Goal: Check status: Check status

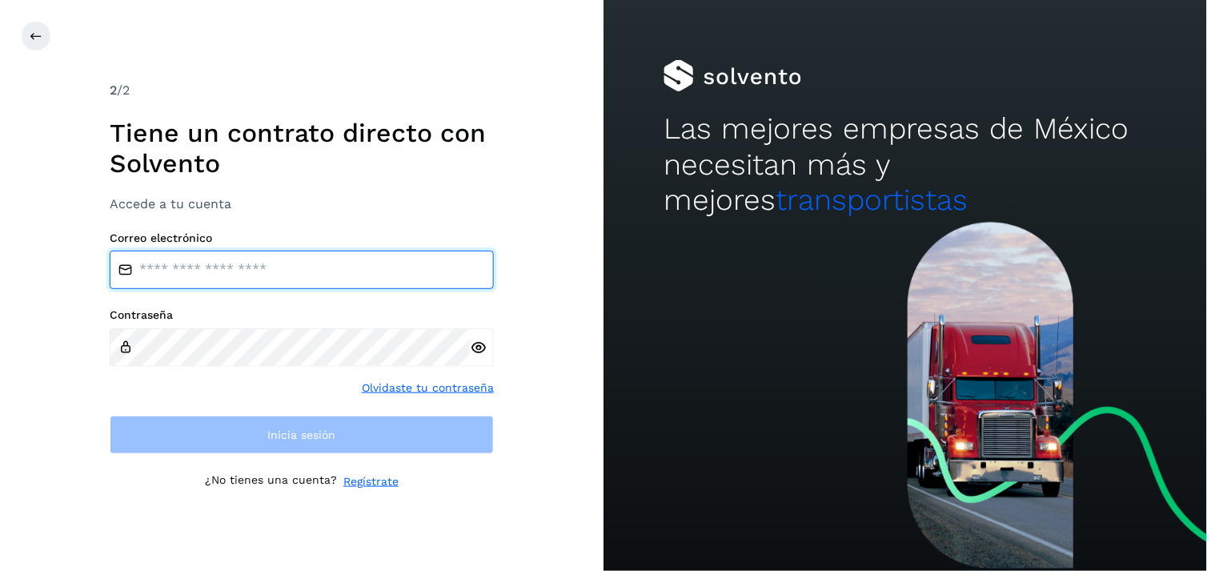
type input "**********"
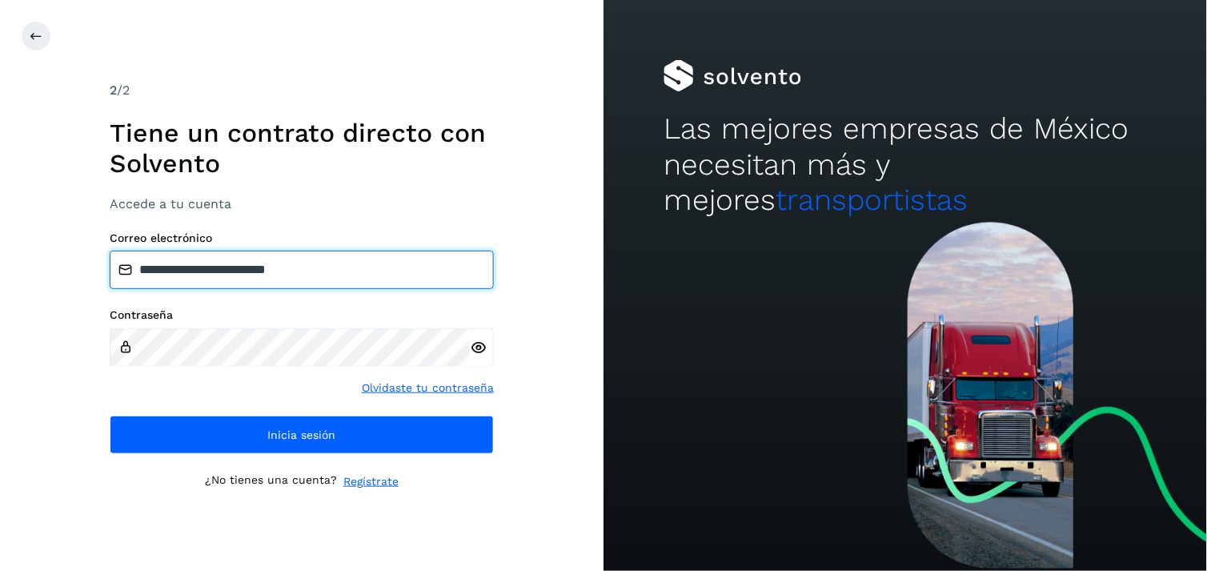
click at [383, 282] on input "**********" at bounding box center [302, 270] width 384 height 38
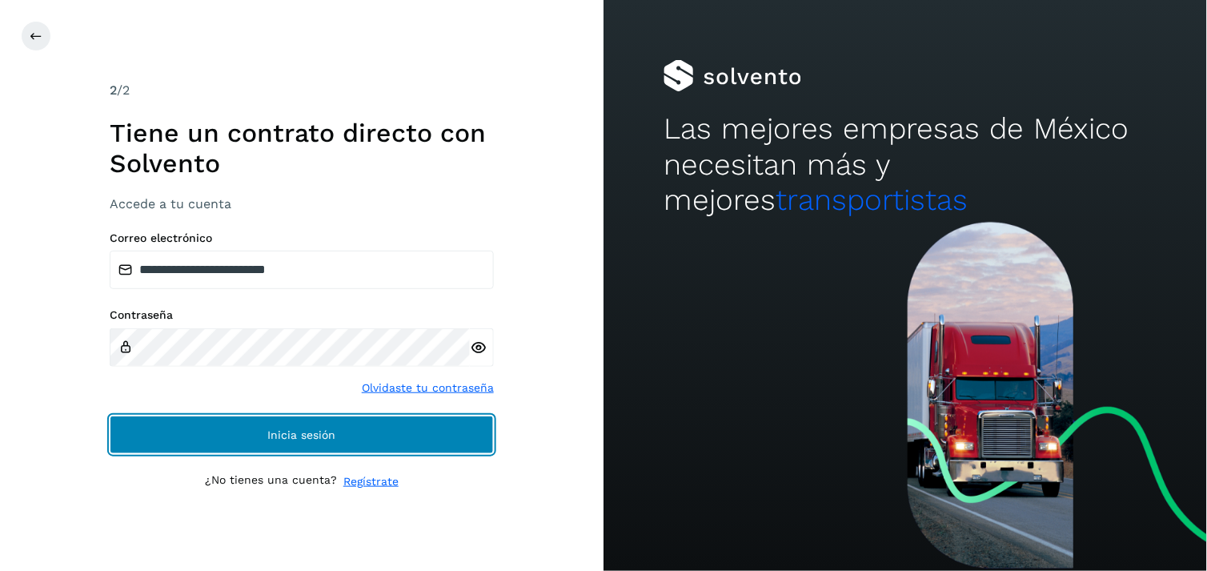
click at [291, 421] on button "Inicia sesión" at bounding box center [302, 435] width 384 height 38
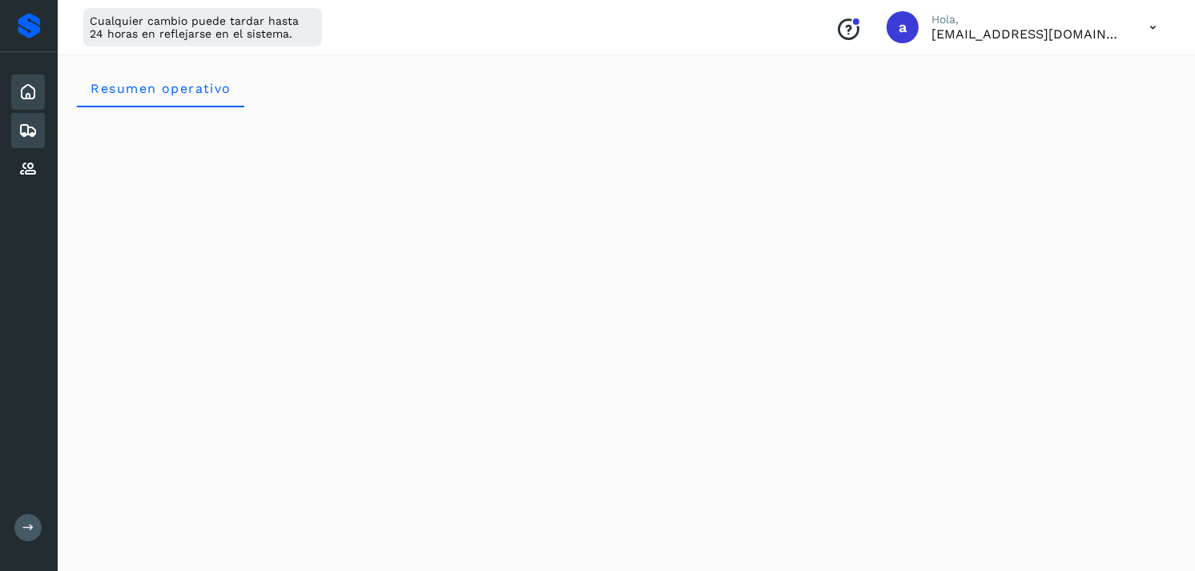
click at [26, 126] on icon at bounding box center [27, 130] width 19 height 19
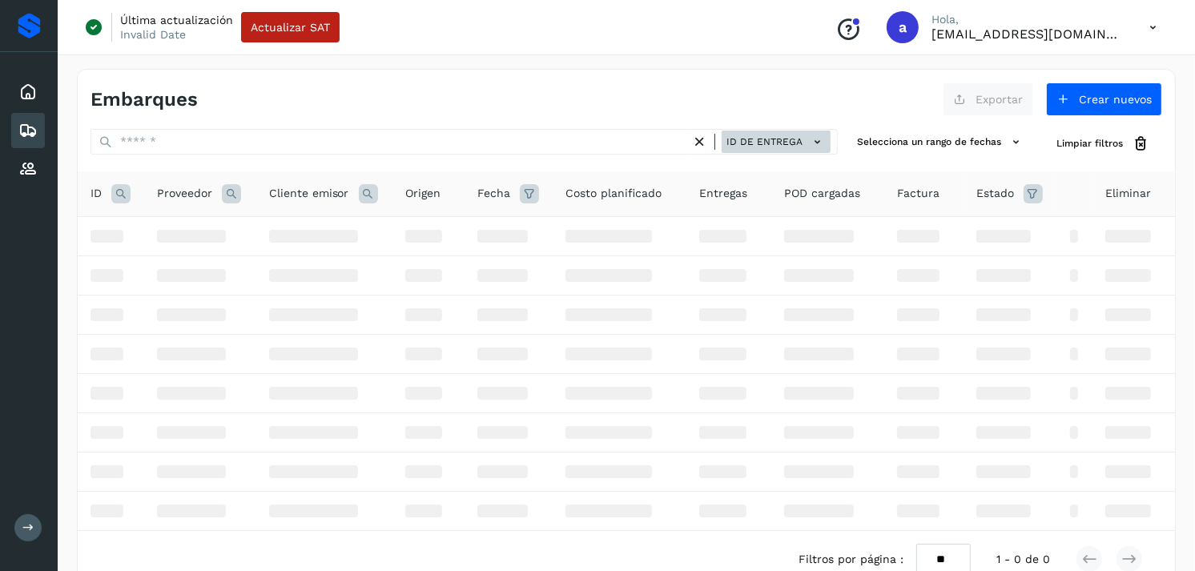
click at [795, 137] on span "ID de entrega" at bounding box center [764, 142] width 76 height 14
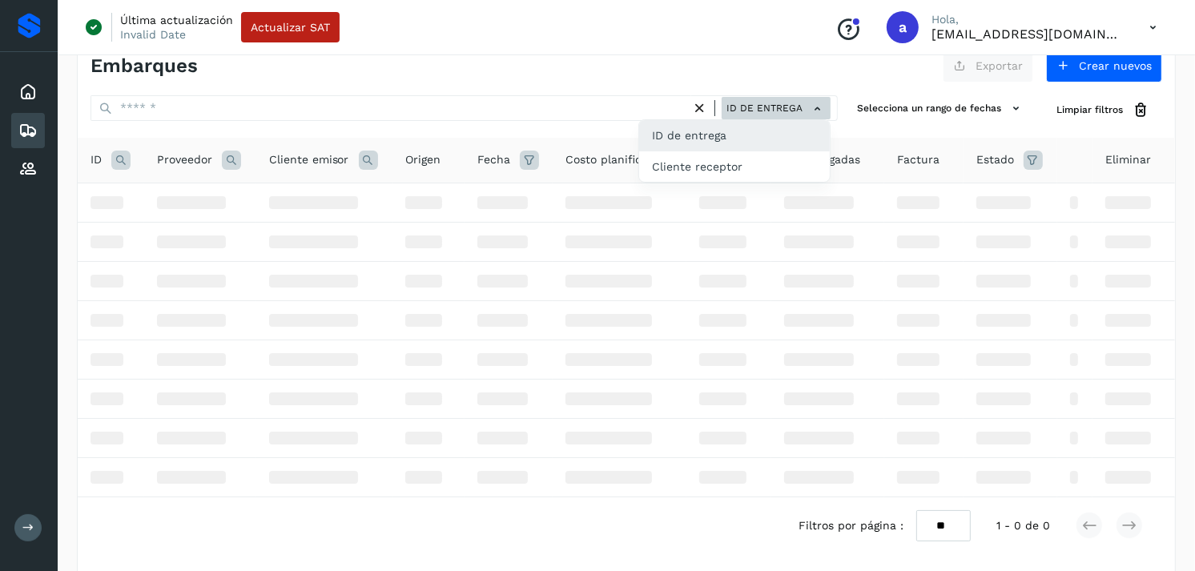
scroll to position [35, 0]
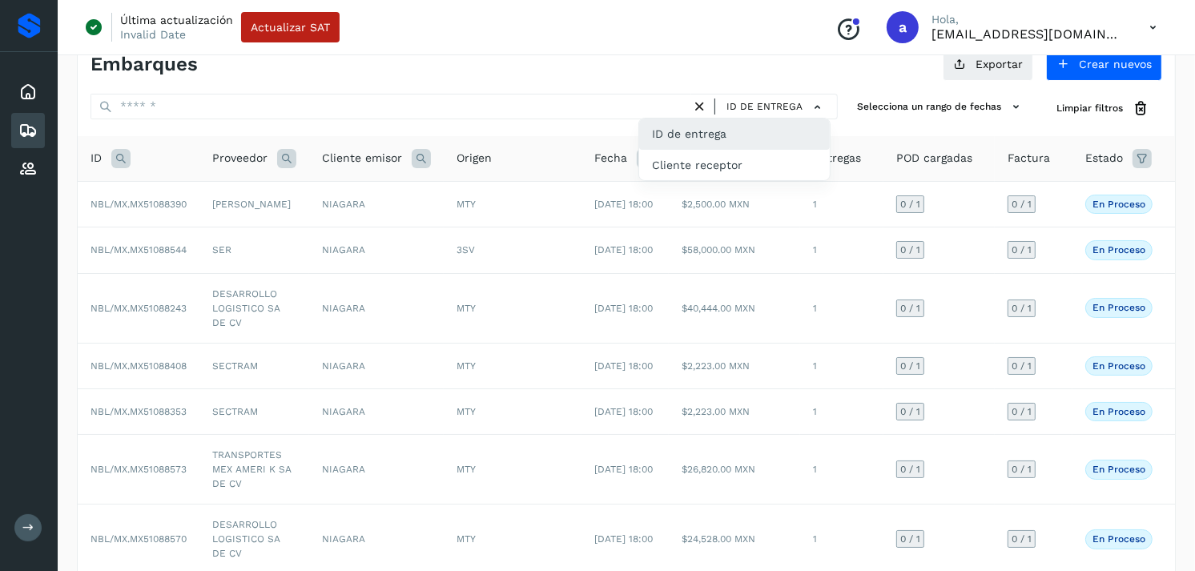
click at [730, 139] on div "ID de entrega" at bounding box center [734, 134] width 191 height 30
click at [761, 91] on div "Embarques Exportar Crear nuevos ID de entrega Selecciona un rango de fechas Sel…" at bounding box center [626, 415] width 1099 height 763
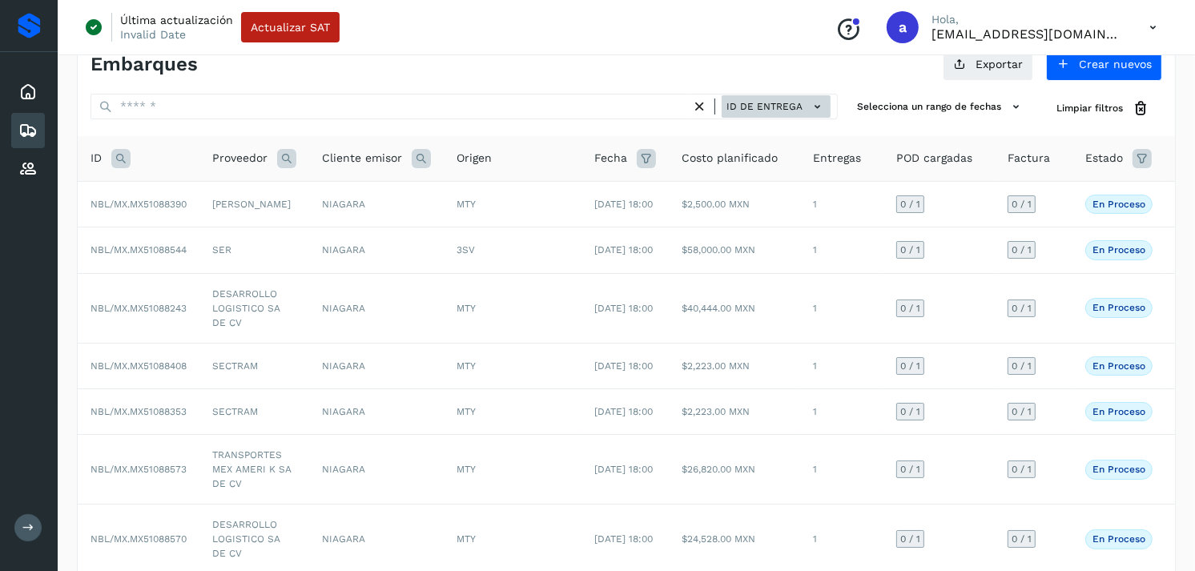
click at [755, 96] on button "ID de entrega" at bounding box center [775, 106] width 109 height 23
click at [755, 96] on div at bounding box center [597, 285] width 1195 height 571
click at [755, 96] on button "ID de entrega" at bounding box center [775, 106] width 109 height 23
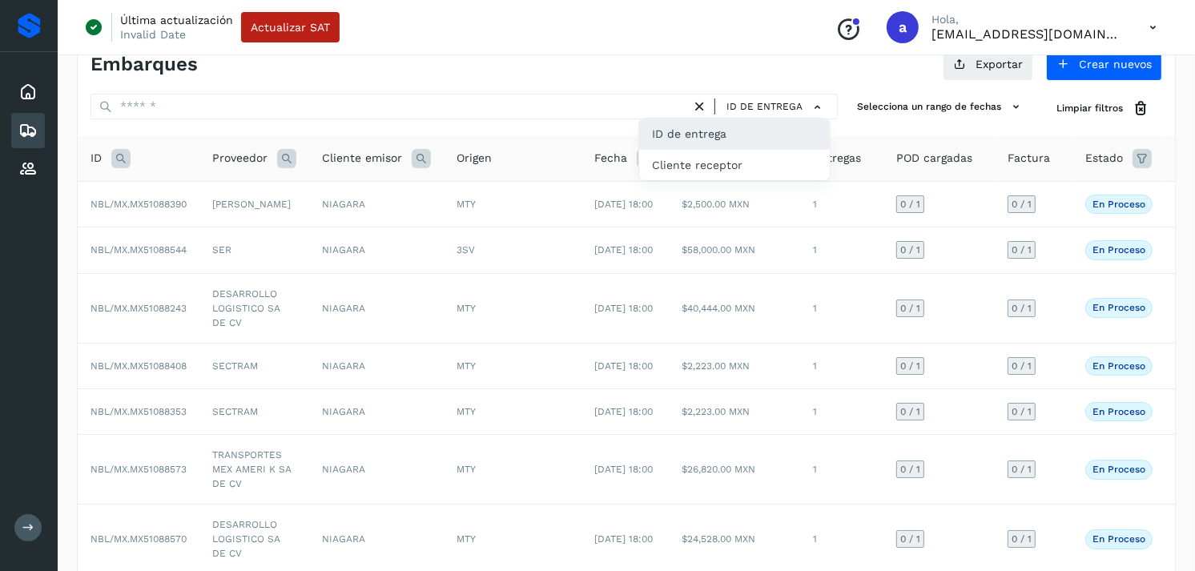
drag, startPoint x: 371, startPoint y: 321, endPoint x: 380, endPoint y: 320, distance: 9.6
click at [380, 320] on div at bounding box center [597, 285] width 1195 height 571
click at [14, 120] on div "Embarques" at bounding box center [28, 130] width 34 height 35
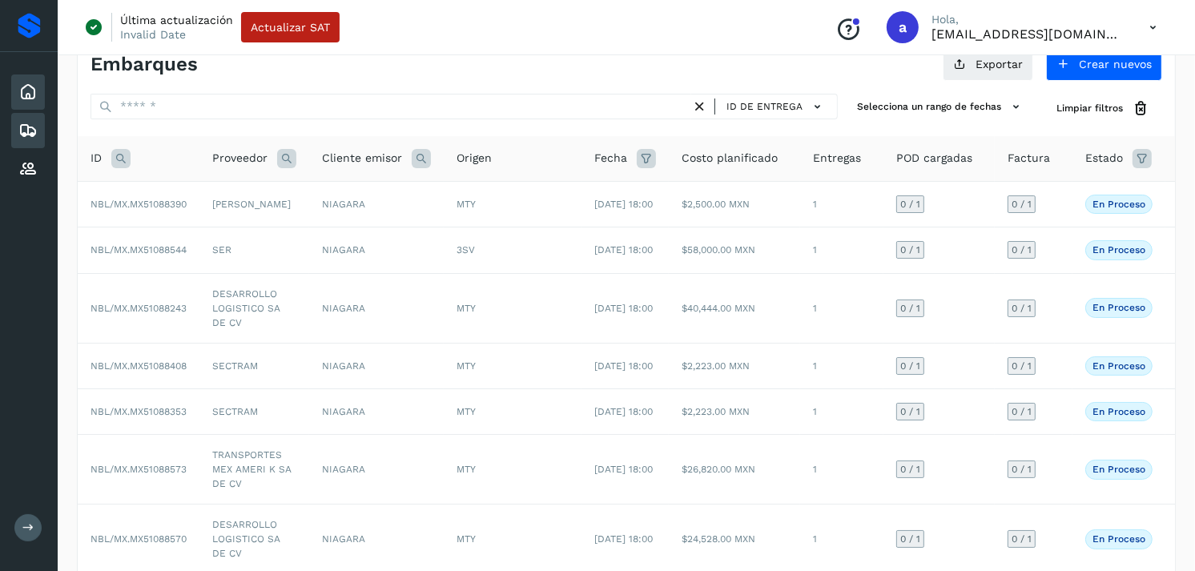
click at [28, 84] on icon at bounding box center [27, 91] width 19 height 19
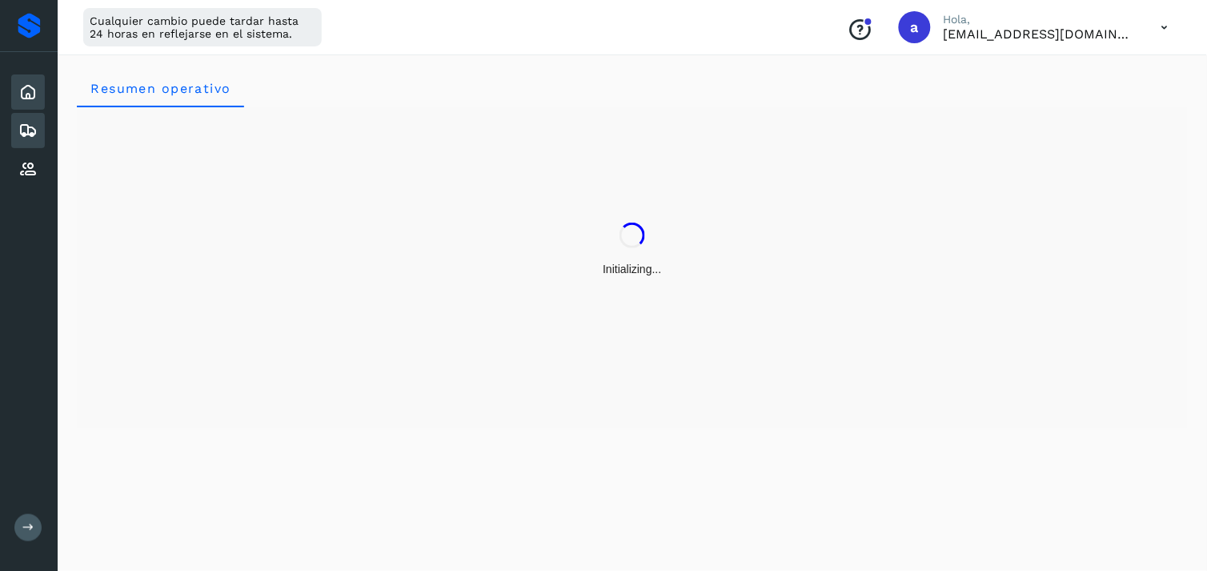
click at [26, 121] on icon at bounding box center [27, 130] width 19 height 19
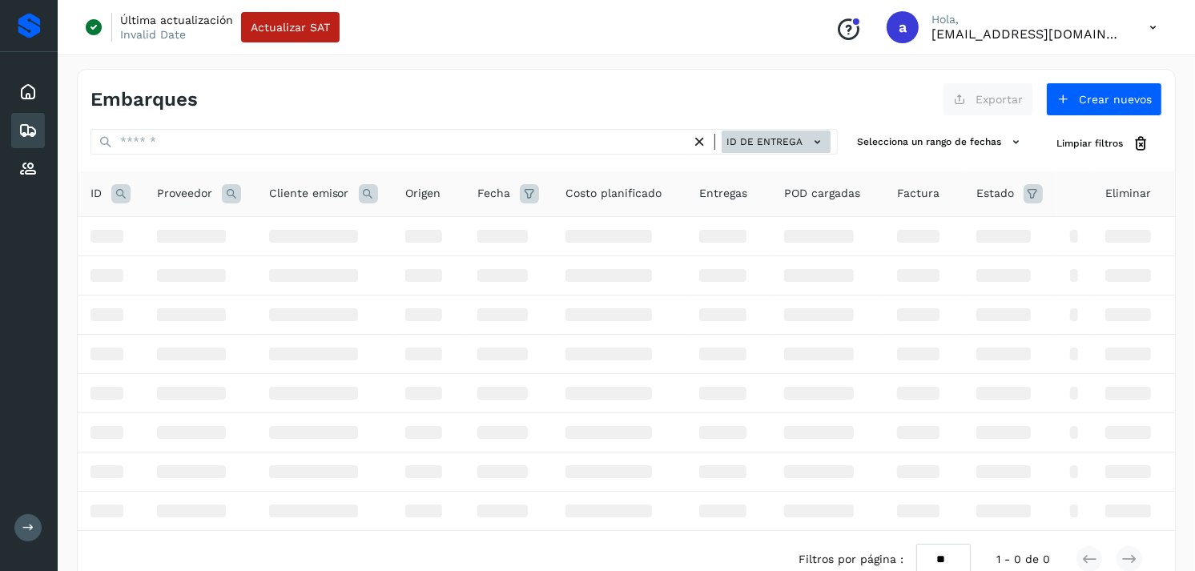
click at [790, 146] on span "ID de entrega" at bounding box center [764, 142] width 76 height 14
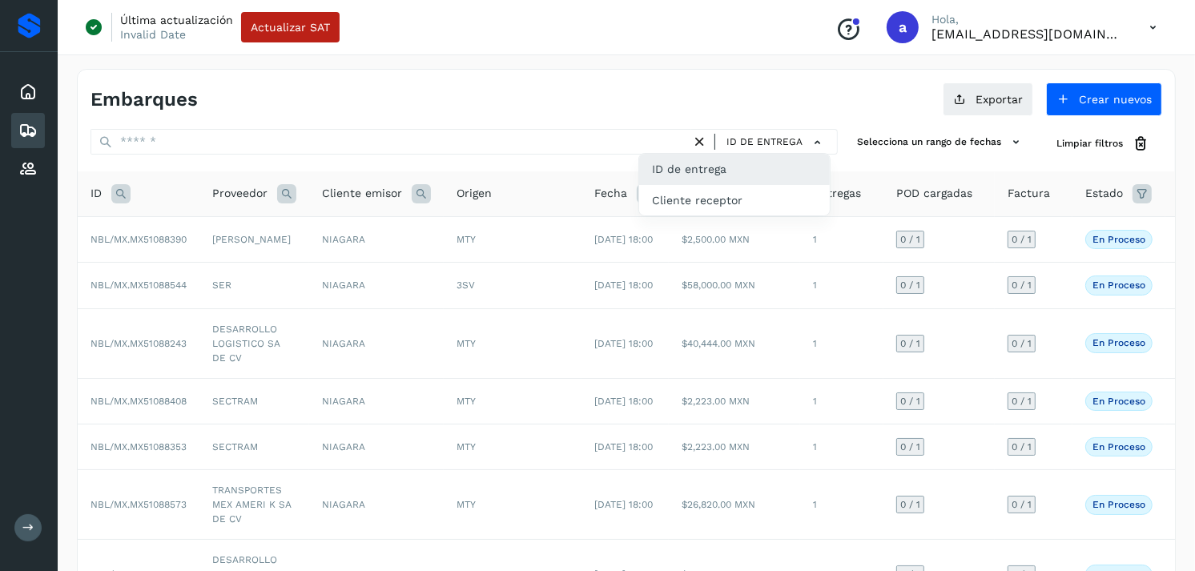
click at [726, 97] on div at bounding box center [597, 285] width 1195 height 571
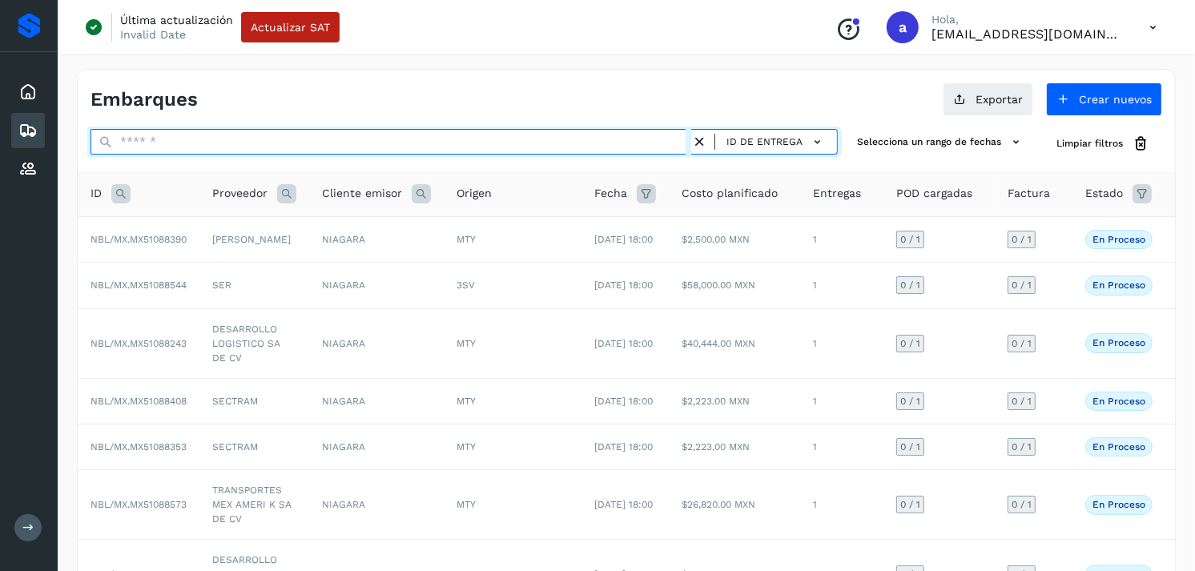
click at [631, 141] on input "text" at bounding box center [390, 142] width 601 height 26
paste input "**********"
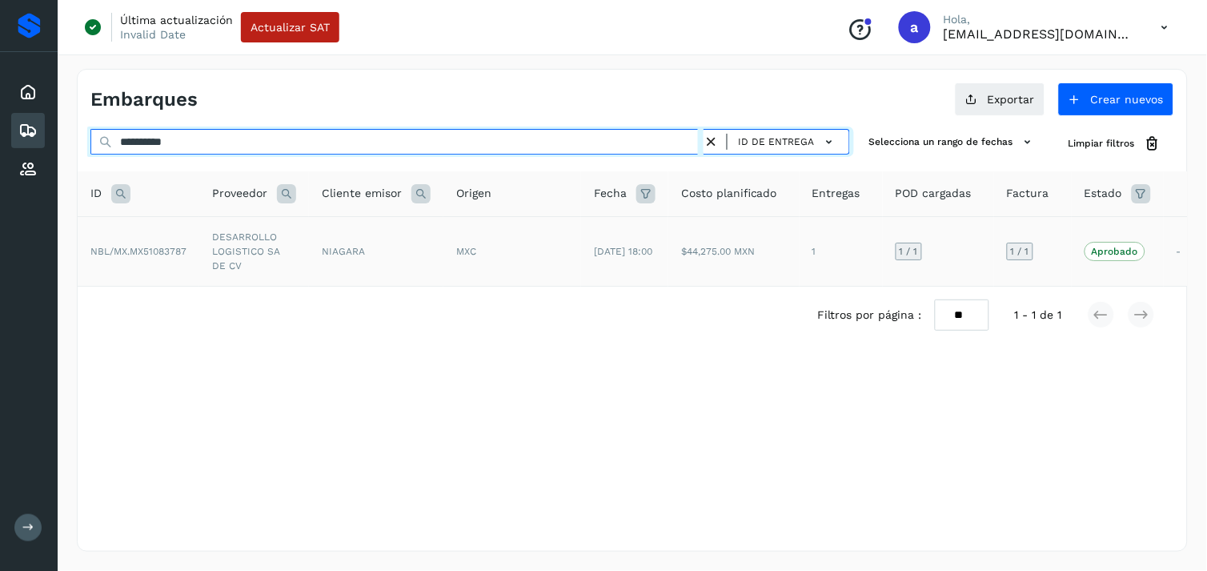
type input "**********"
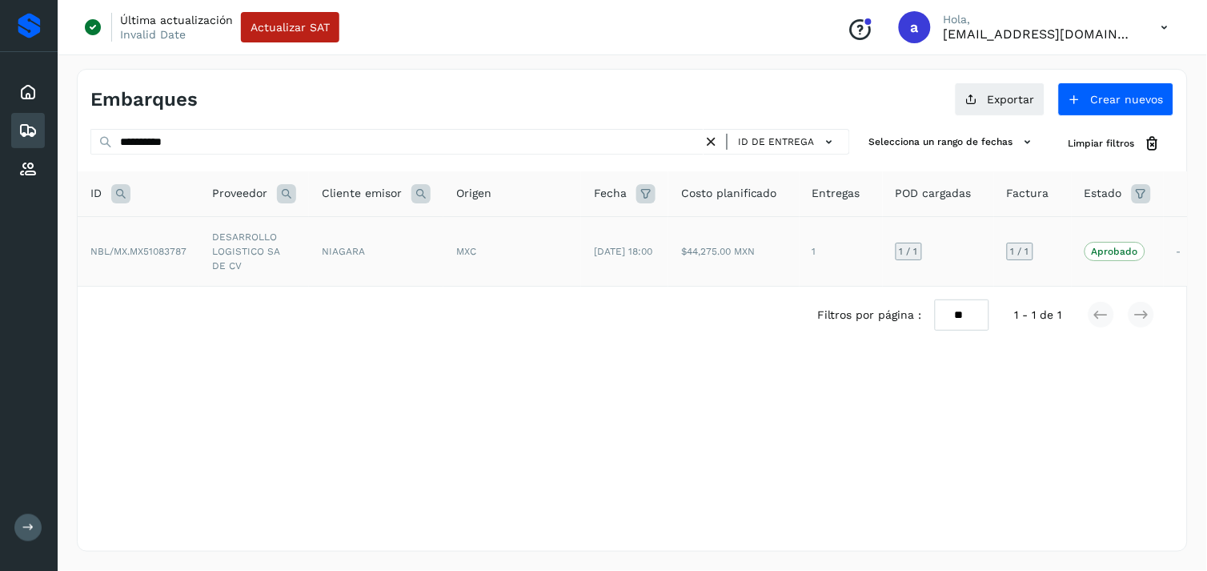
click at [538, 249] on div "MXC" at bounding box center [512, 251] width 112 height 14
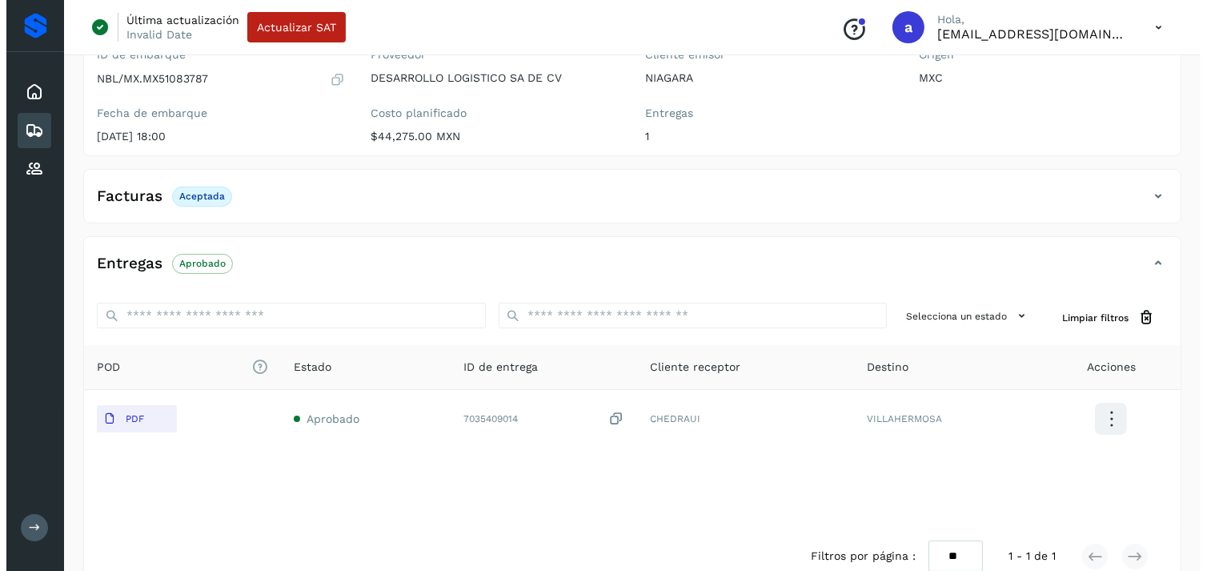
scroll to position [195, 0]
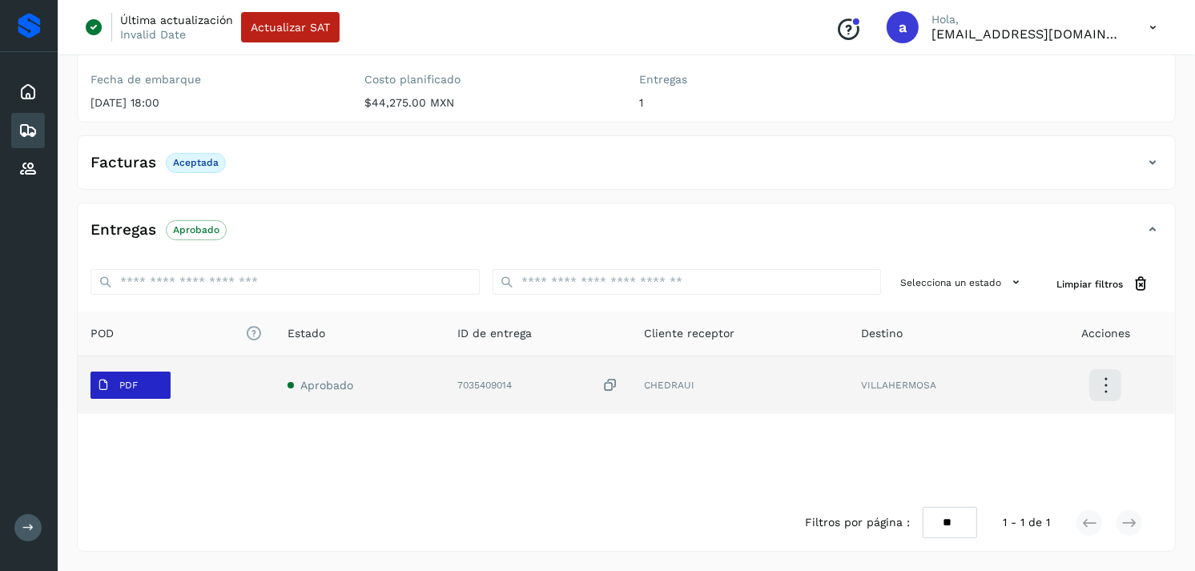
click at [141, 391] on span "PDF" at bounding box center [117, 385] width 54 height 26
click at [1091, 377] on icon at bounding box center [1106, 386] width 38 height 38
click at [1070, 374] on button "Ver Detalle" at bounding box center [1025, 385] width 191 height 30
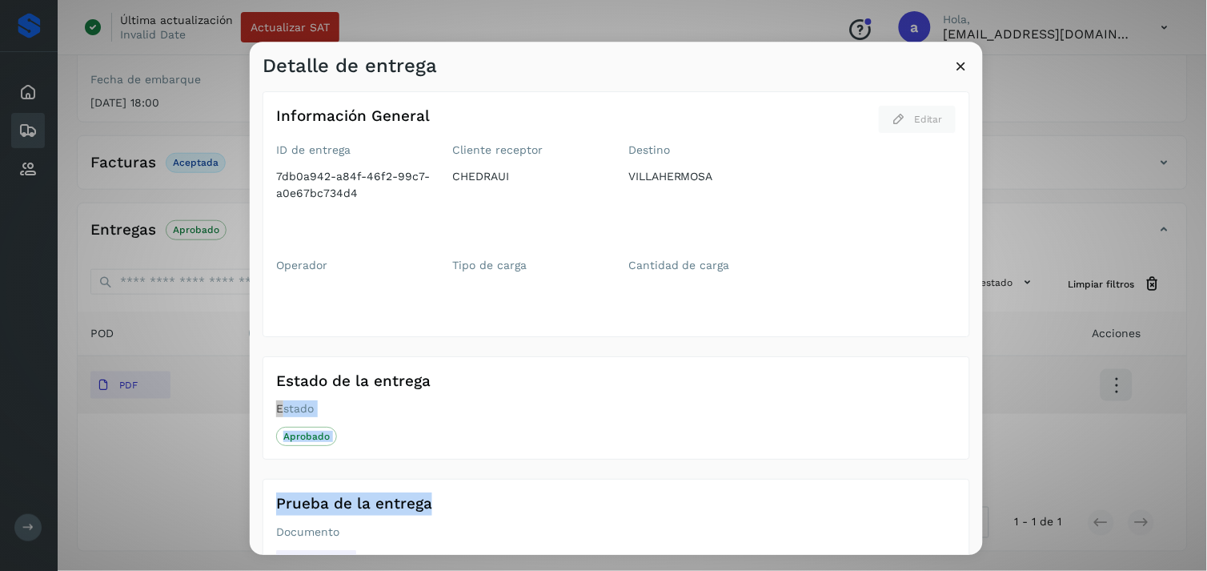
drag, startPoint x: 970, startPoint y: 372, endPoint x: 963, endPoint y: 481, distance: 109.1
click at [963, 481] on div "Información General Editar ID de entrega 7db0a942-a84f-46f2-99c7-a0e67bc734d4 C…" at bounding box center [616, 316] width 733 height 477
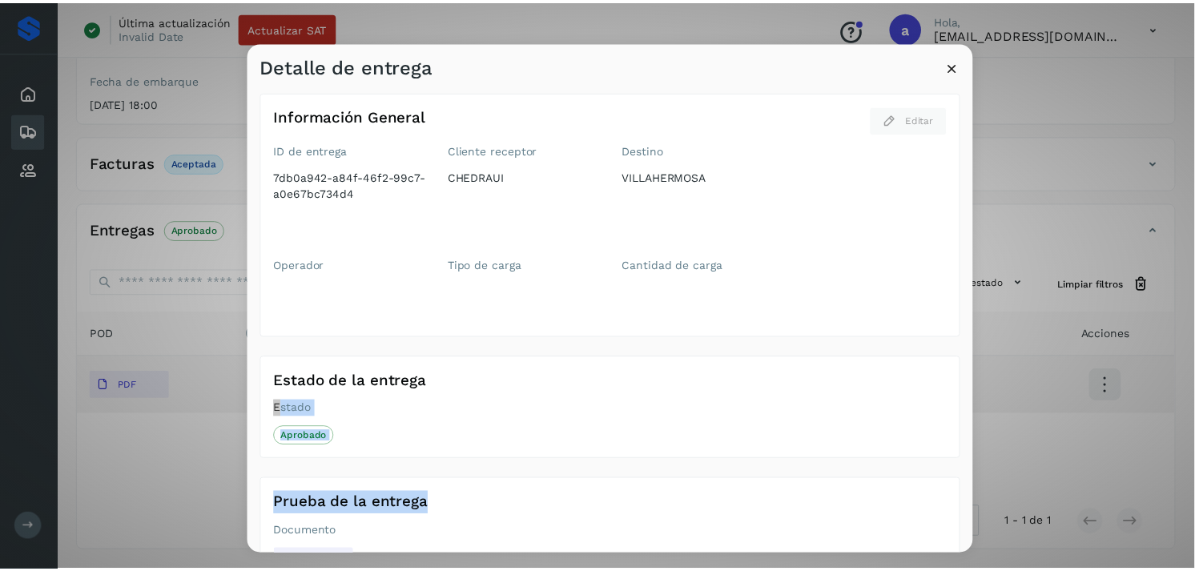
scroll to position [50, 0]
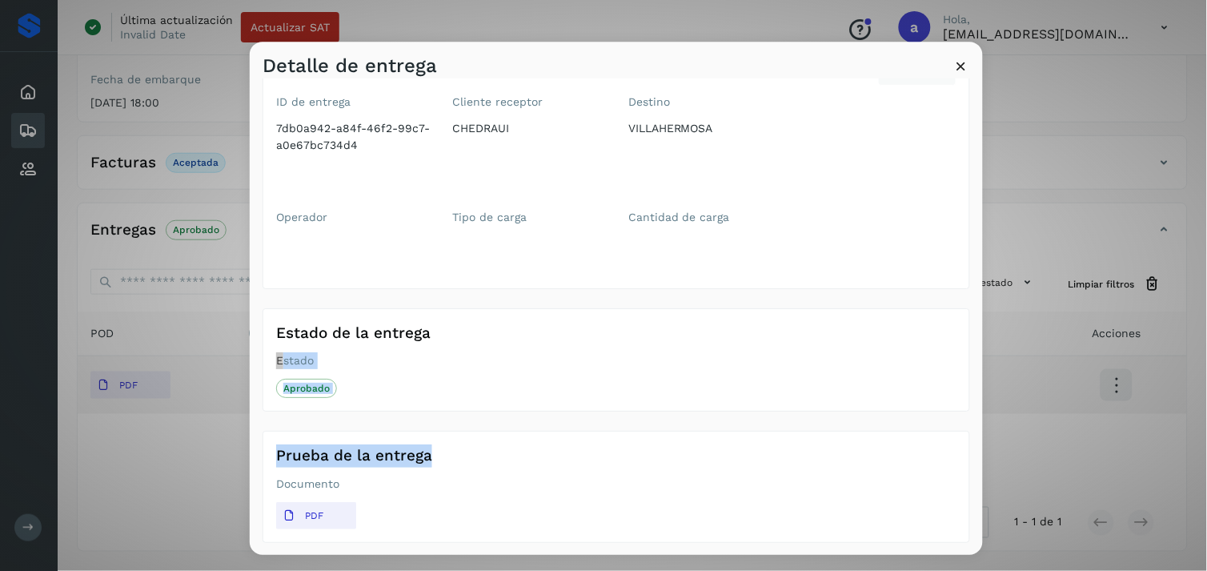
click at [965, 62] on icon at bounding box center [962, 66] width 17 height 17
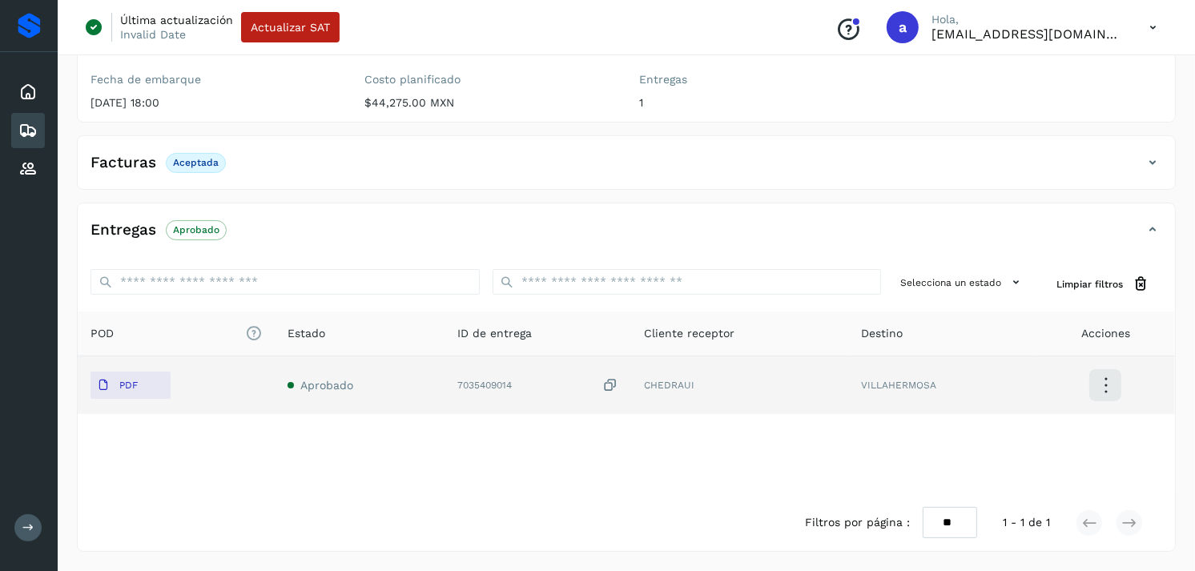
click at [17, 126] on div "Embarques" at bounding box center [28, 130] width 34 height 35
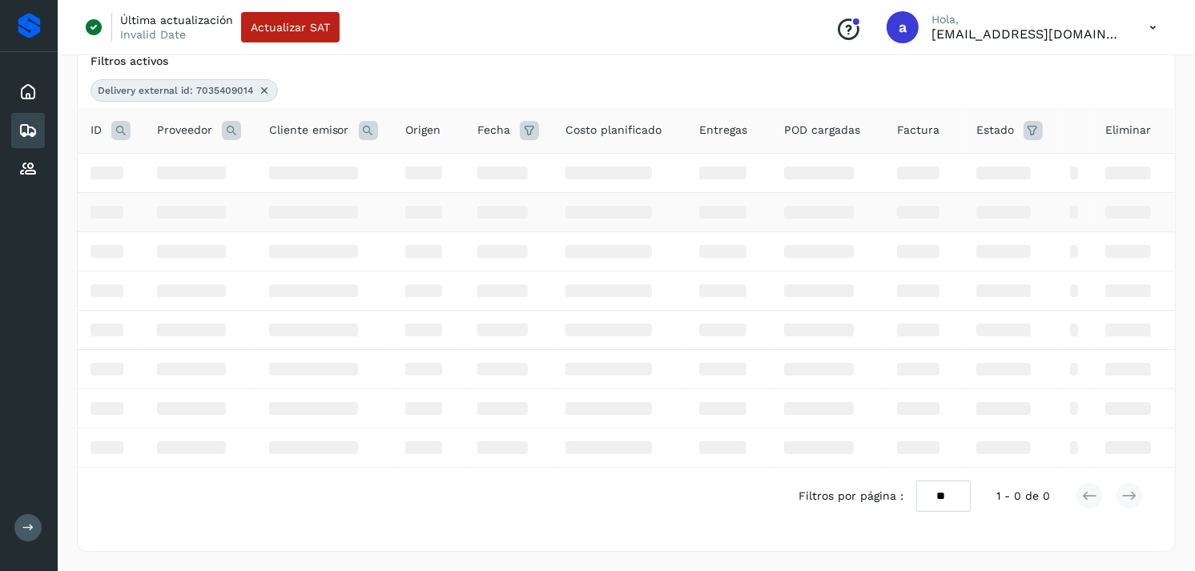
scroll to position [125, 0]
click at [261, 86] on icon at bounding box center [264, 90] width 13 height 13
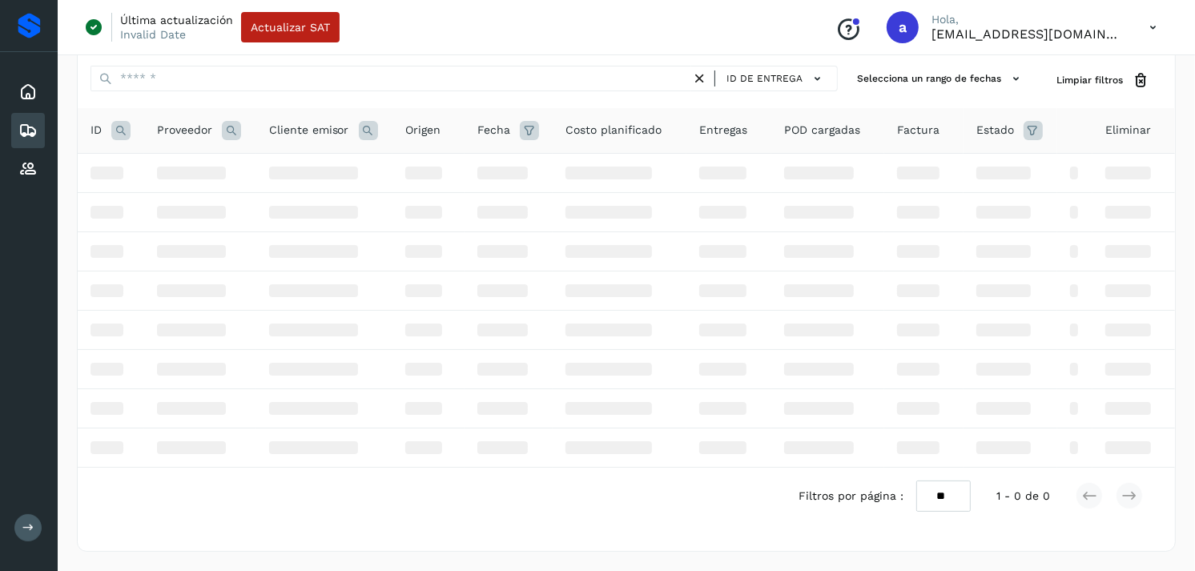
scroll to position [64, 0]
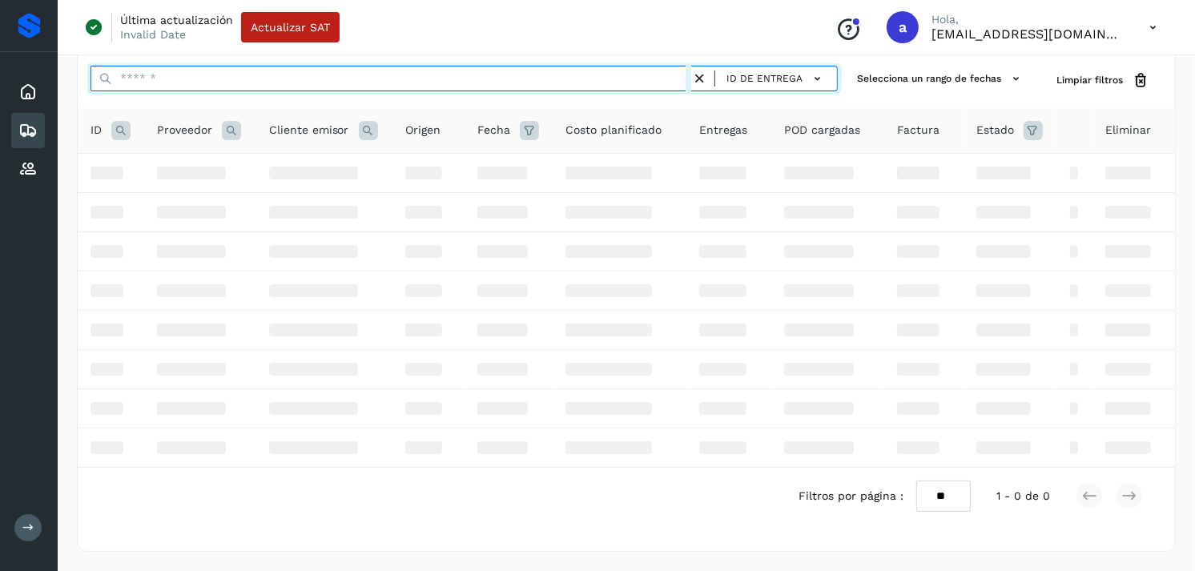
click at [534, 82] on input "text" at bounding box center [390, 79] width 601 height 26
paste input "**********"
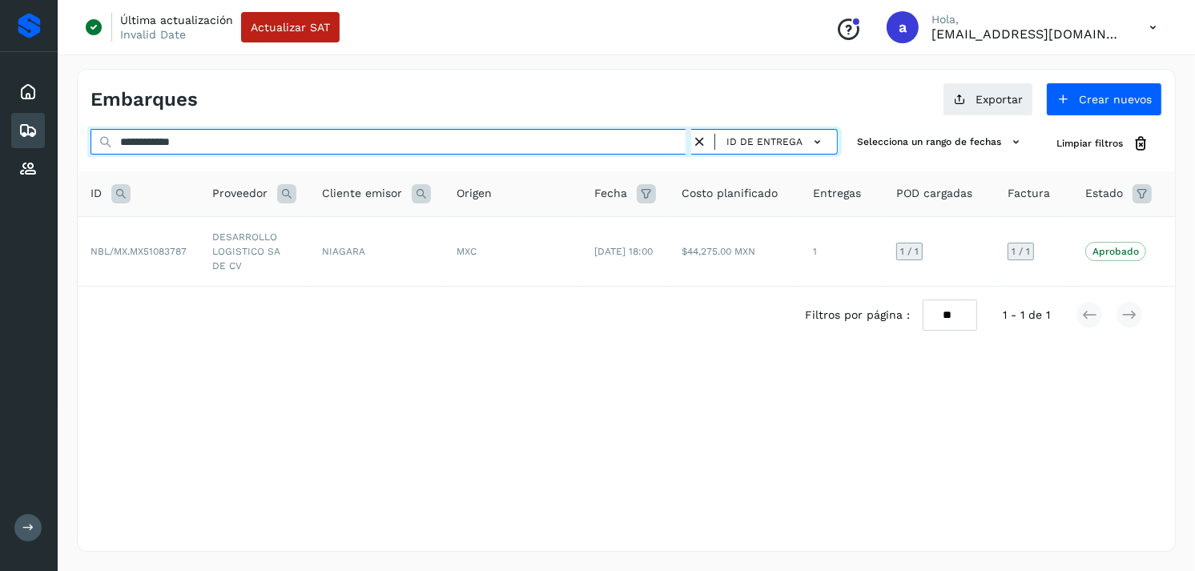
scroll to position [0, 0]
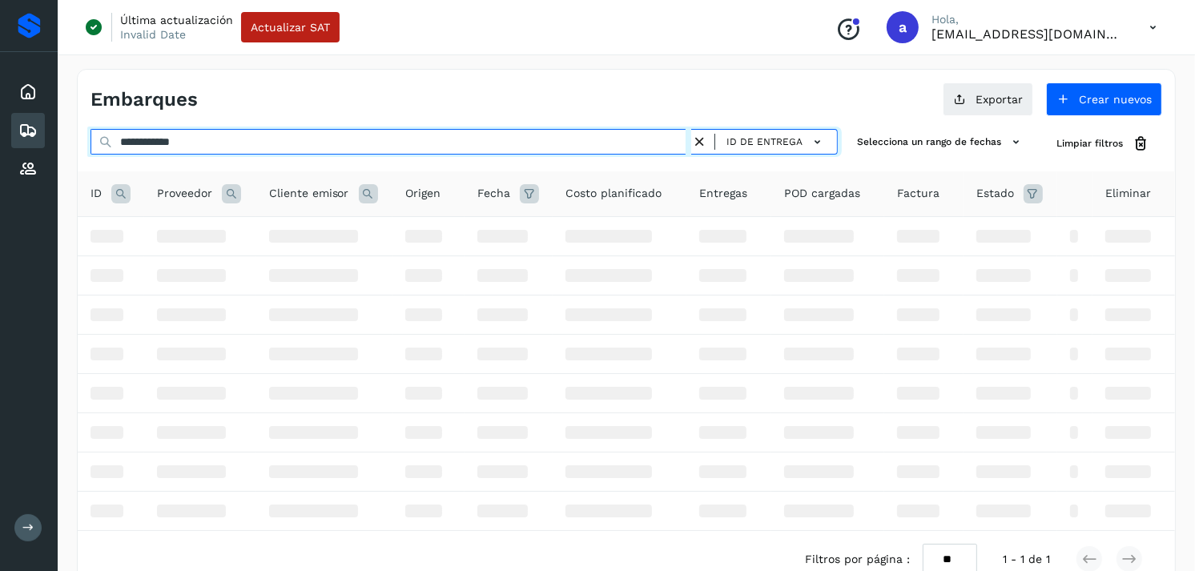
type input "**********"
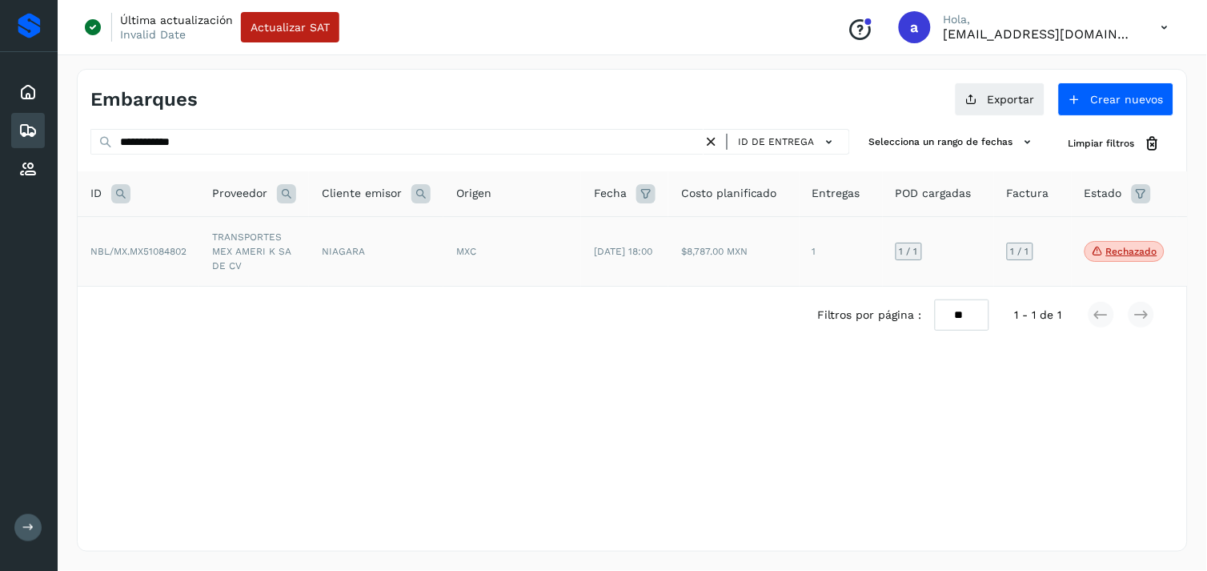
click at [293, 258] on td "TRANSPORTES MEX AMERI K SA DE CV" at bounding box center [254, 251] width 110 height 70
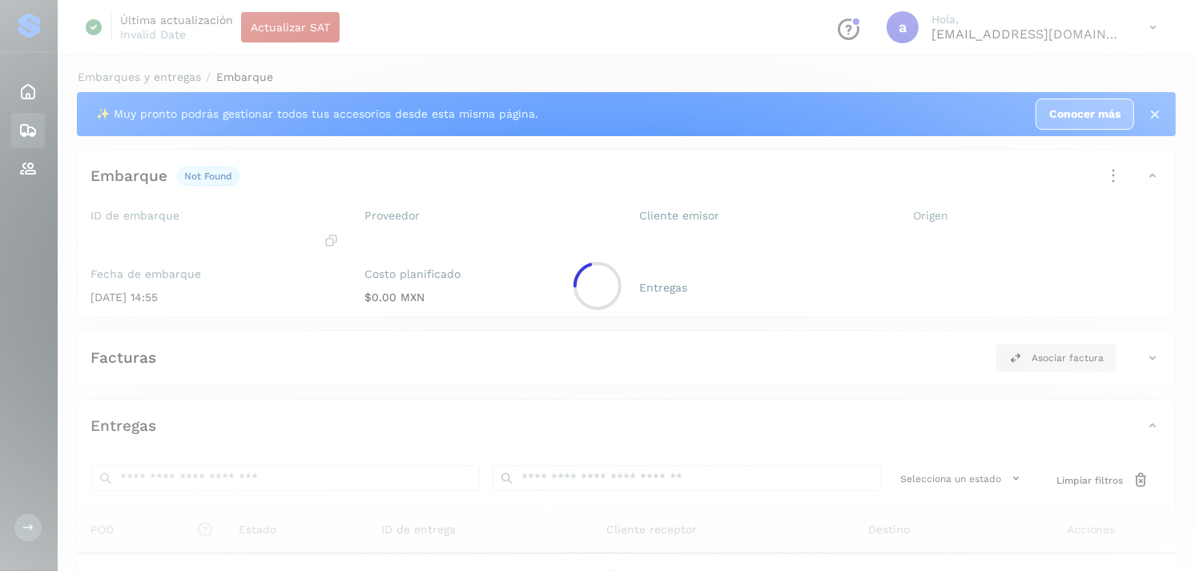
click at [293, 258] on div at bounding box center [597, 285] width 1195 height 571
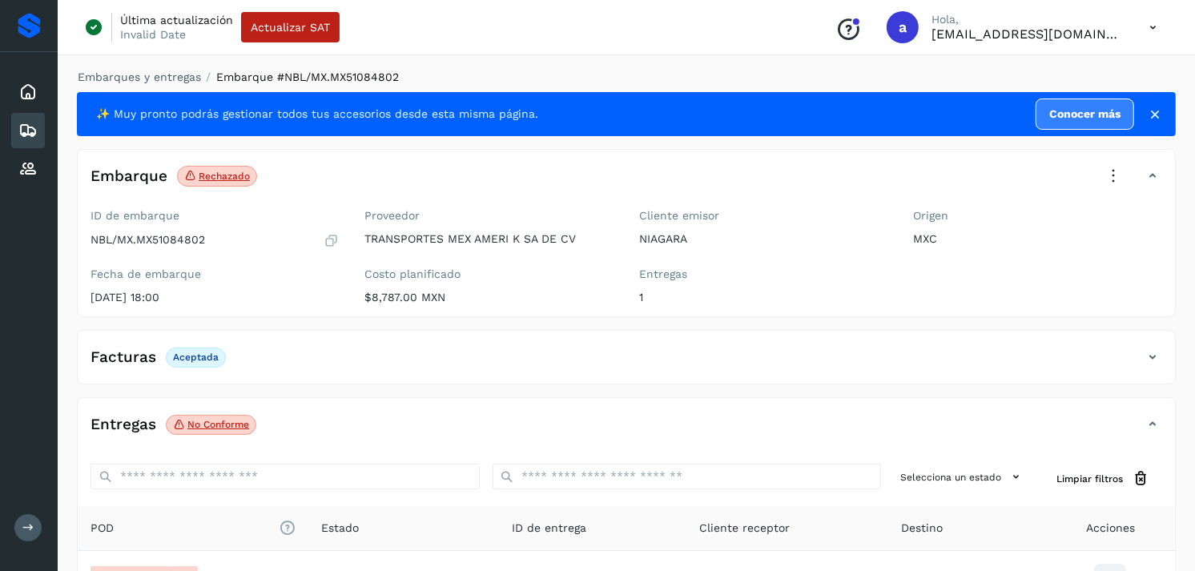
scroll to position [195, 0]
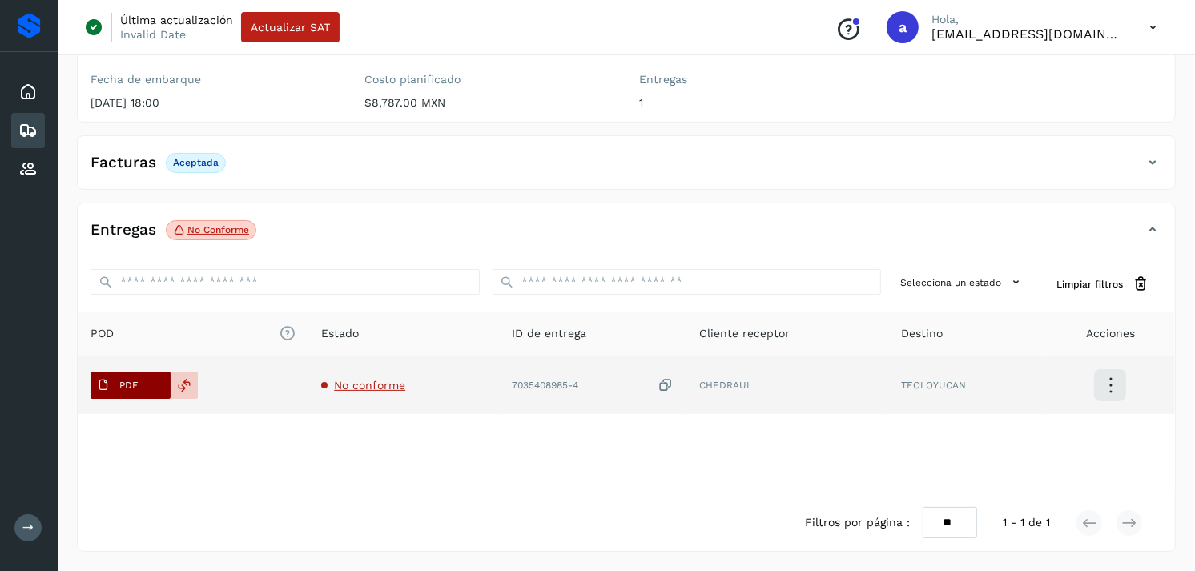
click at [129, 381] on p "PDF" at bounding box center [128, 385] width 18 height 11
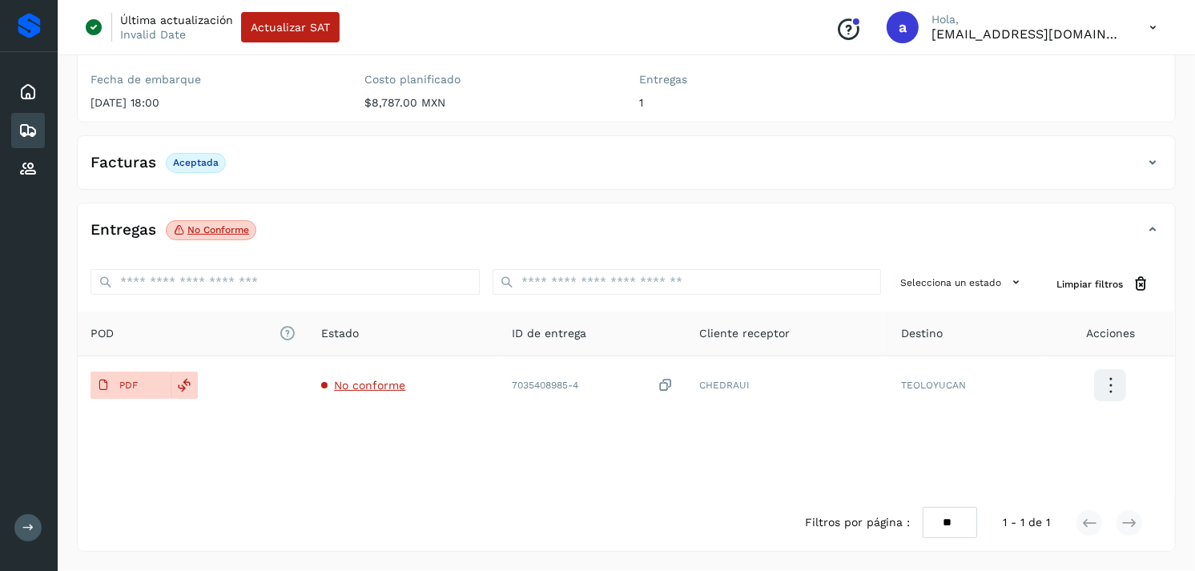
click at [22, 125] on icon at bounding box center [27, 130] width 19 height 19
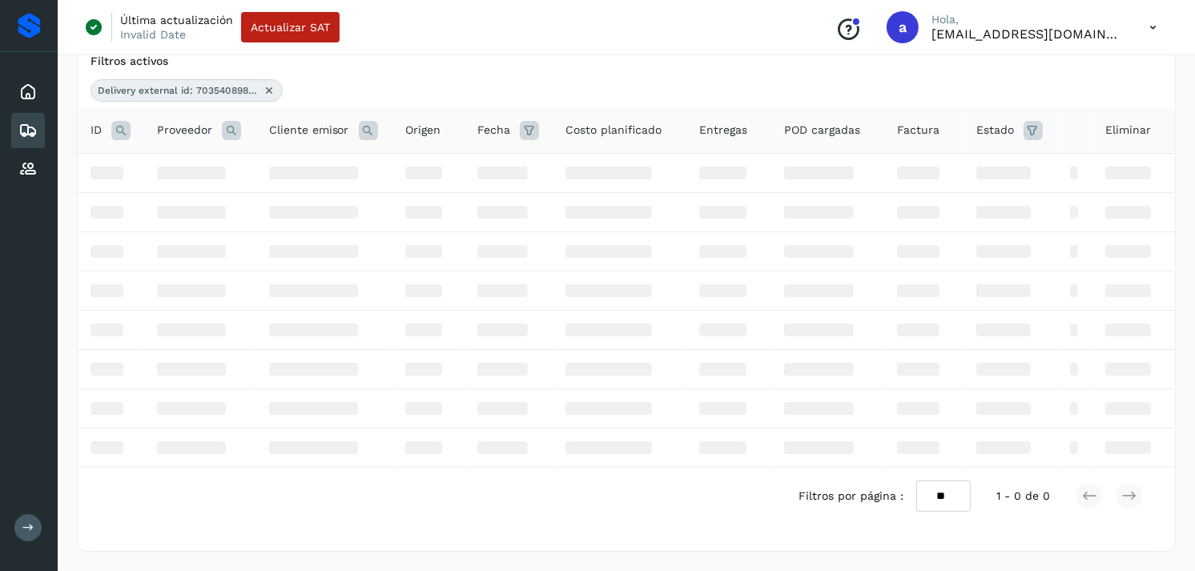
click at [264, 84] on icon at bounding box center [269, 90] width 13 height 13
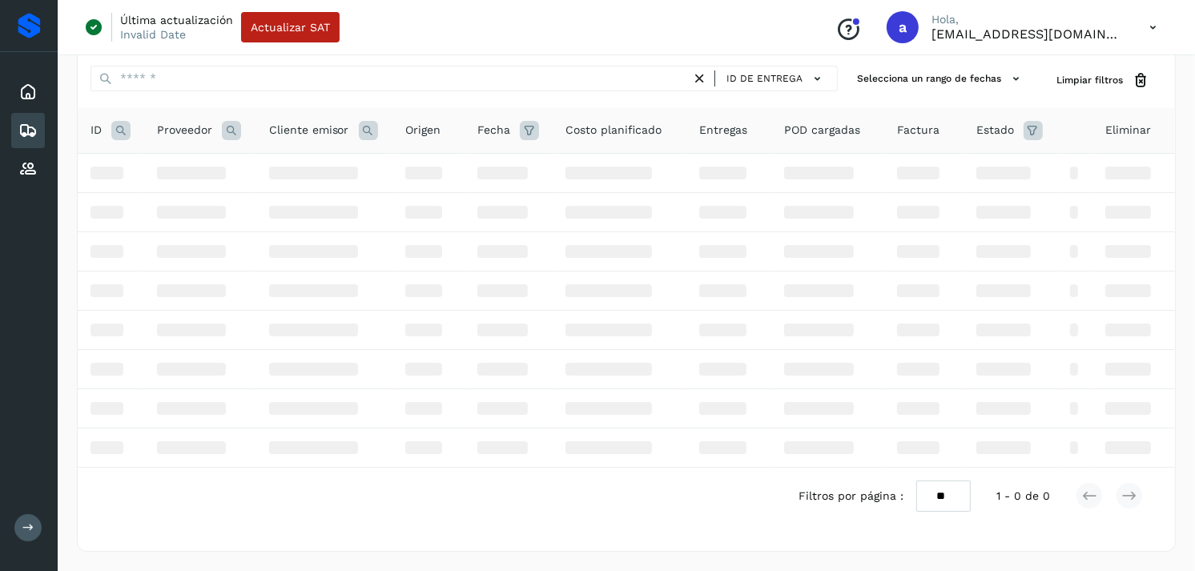
click at [435, 50] on div "Última actualización Invalid Date Actualizar SAT Conoce nuestros beneficios a H…" at bounding box center [626, 27] width 1137 height 55
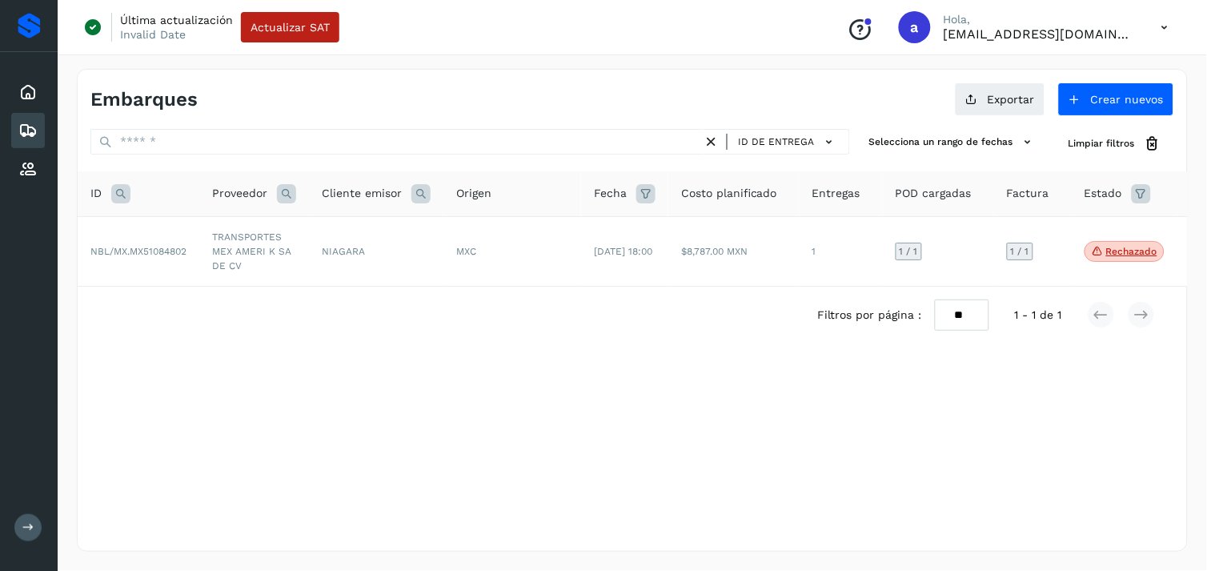
drag, startPoint x: 375, startPoint y: 155, endPoint x: 392, endPoint y: 150, distance: 18.3
click at [392, 150] on div "ID de entrega" at bounding box center [470, 144] width 760 height 30
click at [392, 150] on input "text" at bounding box center [396, 142] width 613 height 26
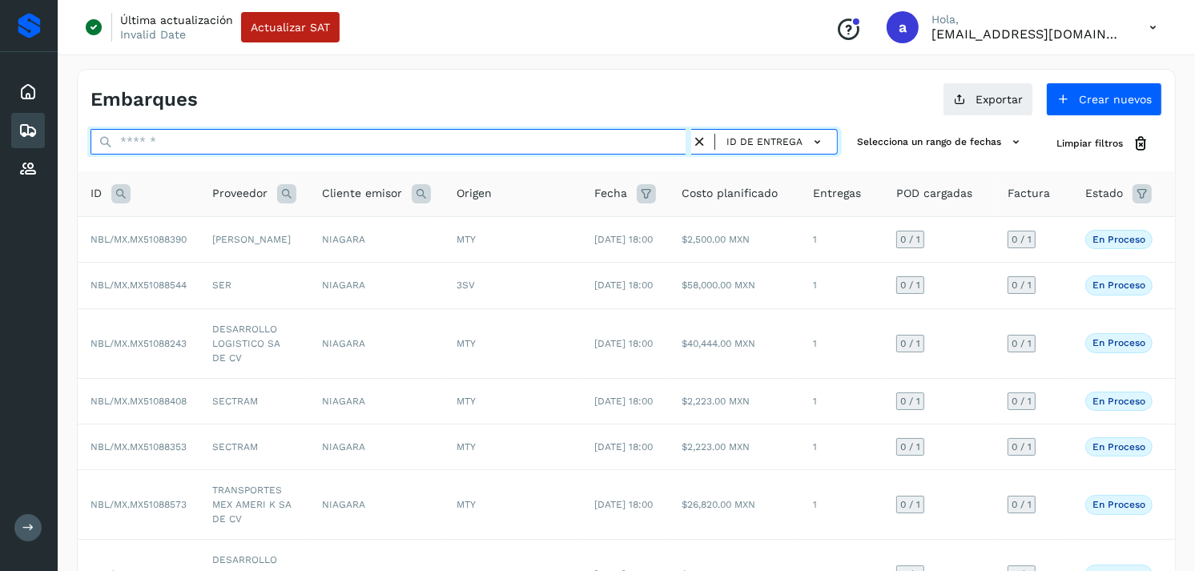
click at [392, 150] on input "text" at bounding box center [390, 142] width 601 height 26
paste input "**********"
type input "**********"
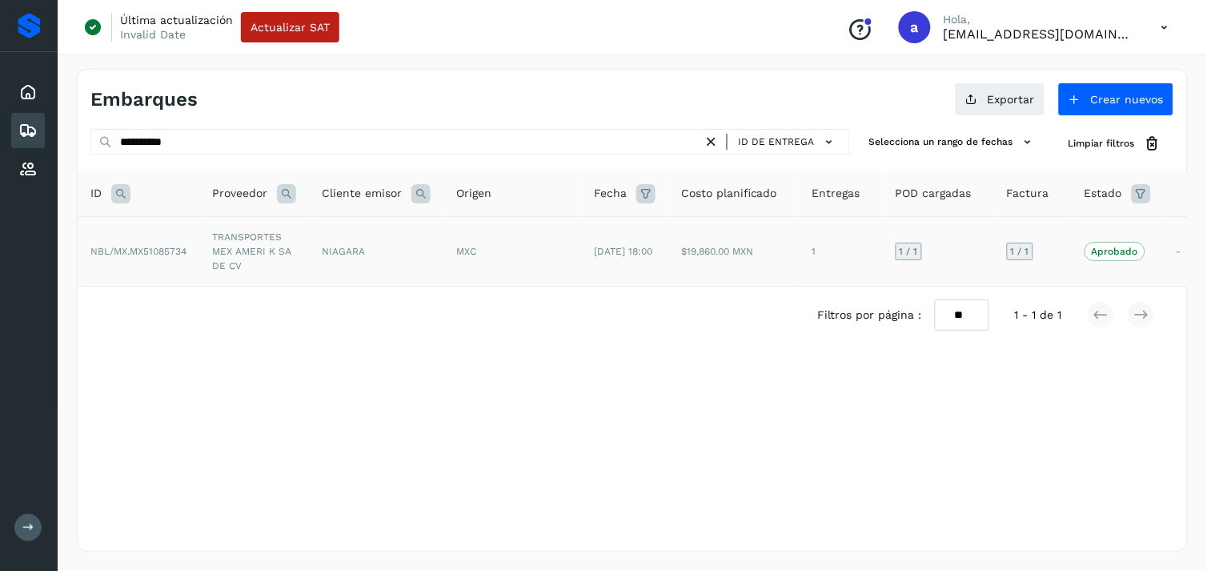
click at [385, 254] on td "NIAGARA" at bounding box center [376, 251] width 135 height 70
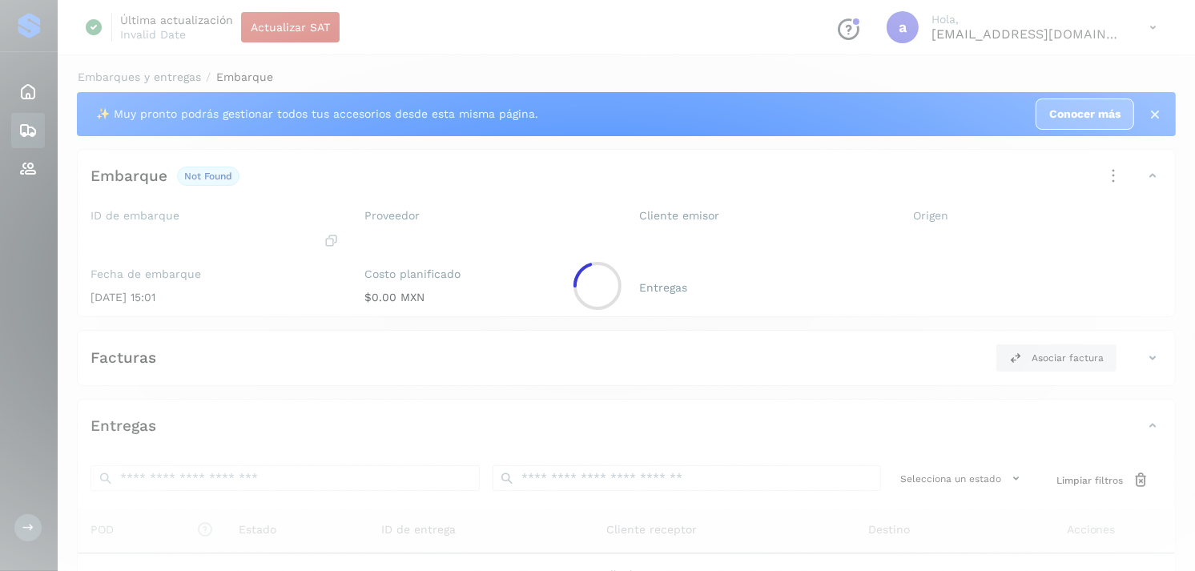
click at [385, 254] on div at bounding box center [597, 285] width 1195 height 571
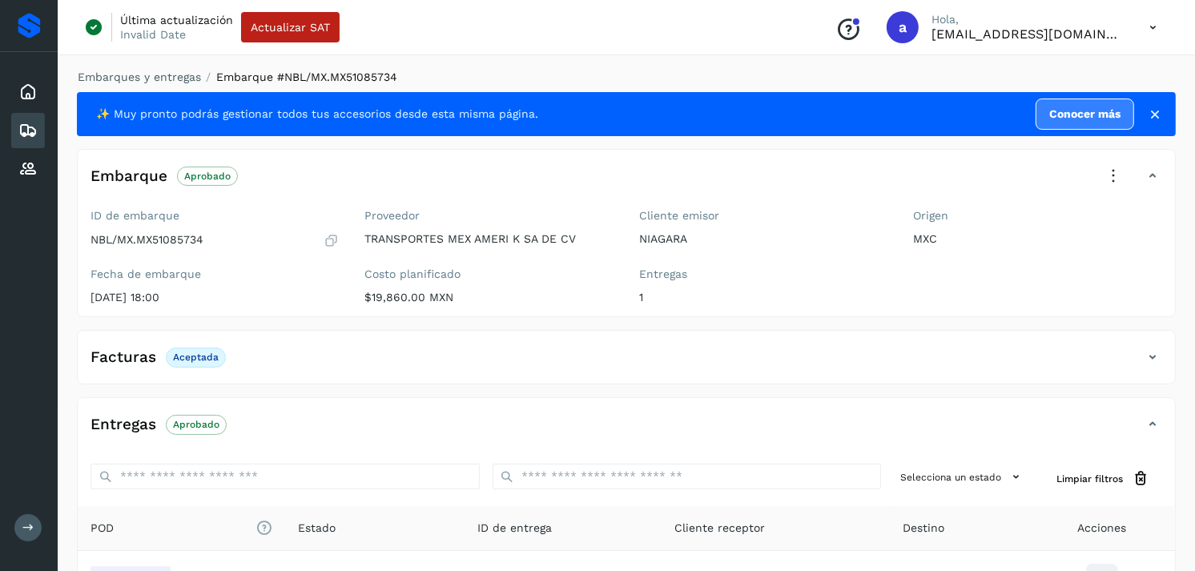
scroll to position [195, 0]
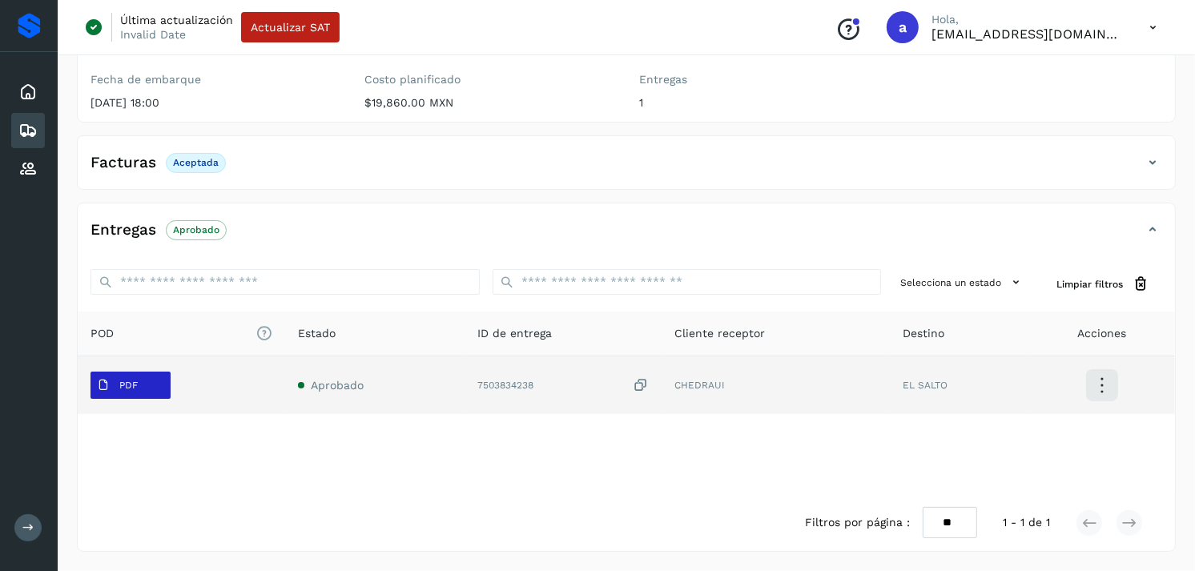
click at [137, 381] on p "PDF" at bounding box center [128, 385] width 18 height 11
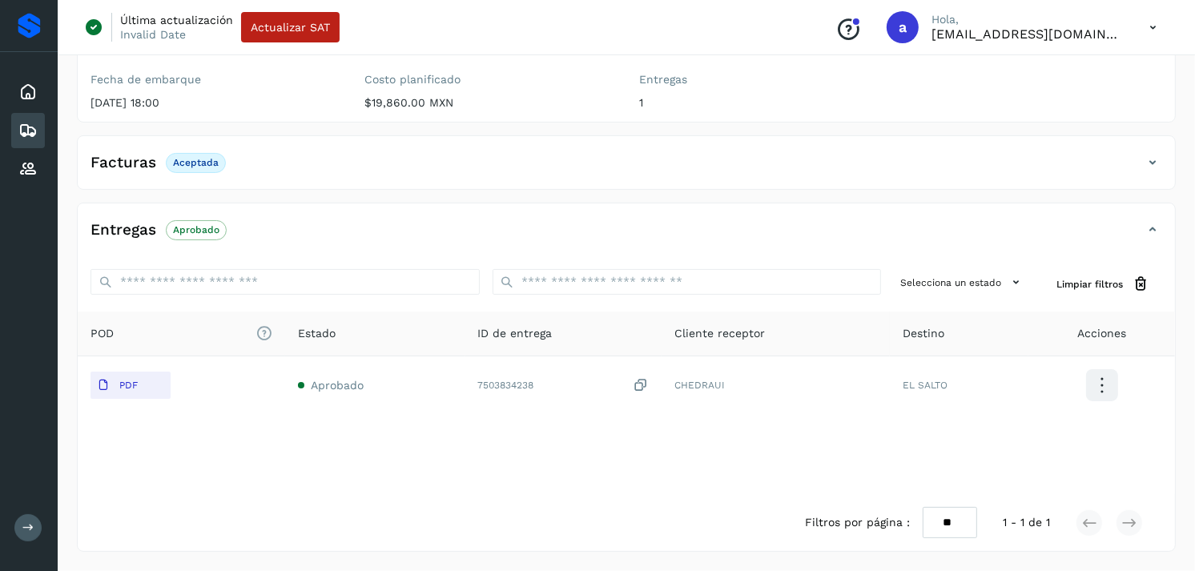
click at [57, 139] on div "Inicio Embarques Proveedores" at bounding box center [29, 130] width 58 height 157
click at [18, 131] on icon at bounding box center [27, 130] width 19 height 19
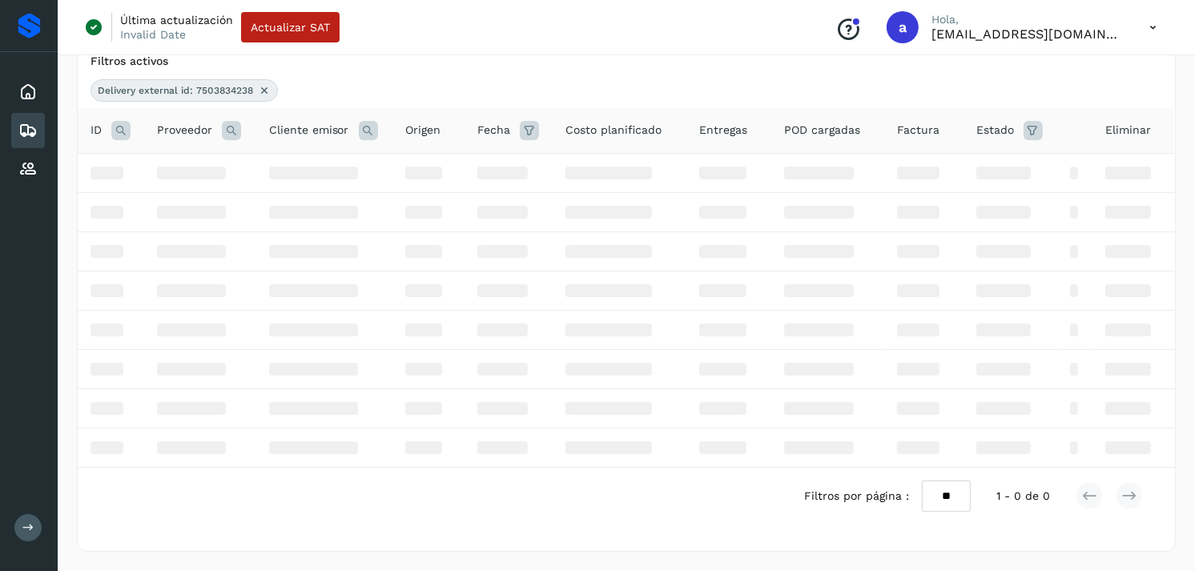
scroll to position [125, 0]
click at [262, 90] on icon at bounding box center [264, 90] width 13 height 13
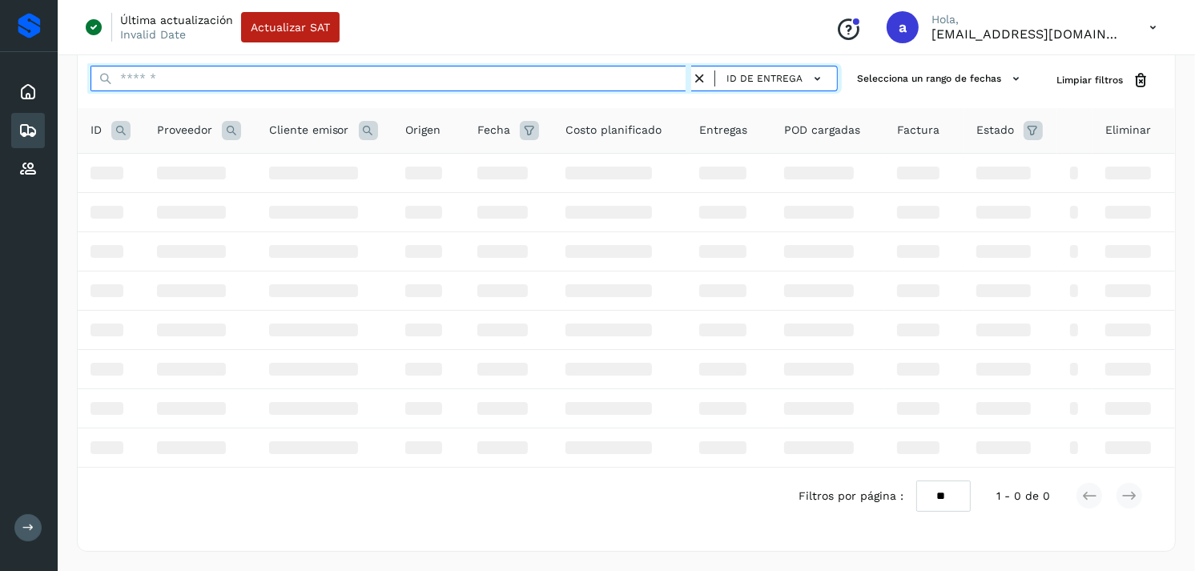
click at [262, 90] on input "text" at bounding box center [390, 79] width 601 height 26
paste input "**********"
type input "**********"
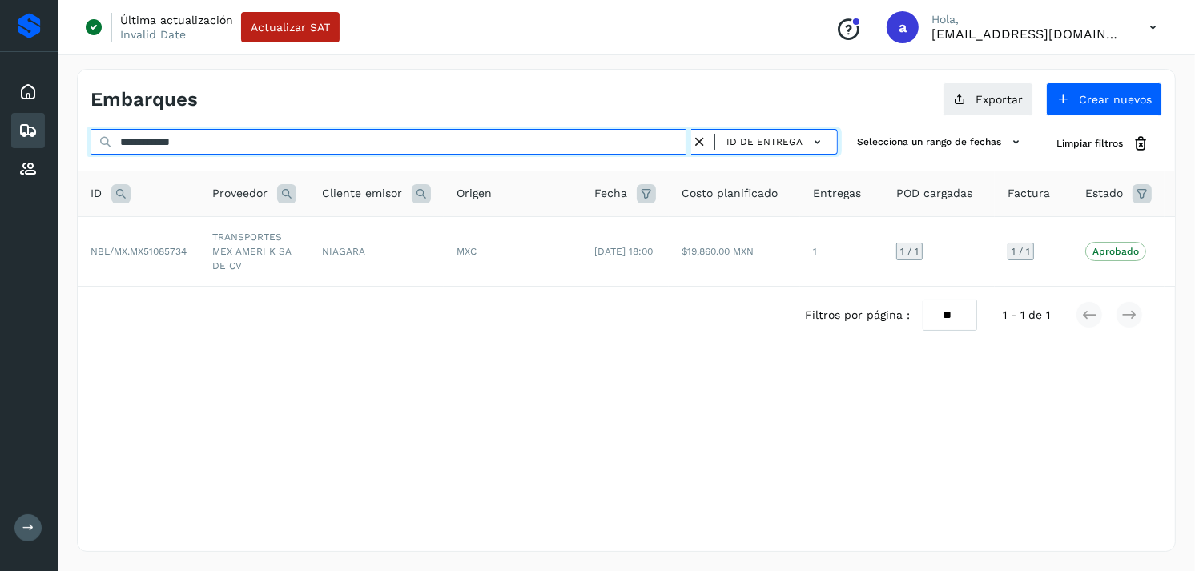
scroll to position [0, 0]
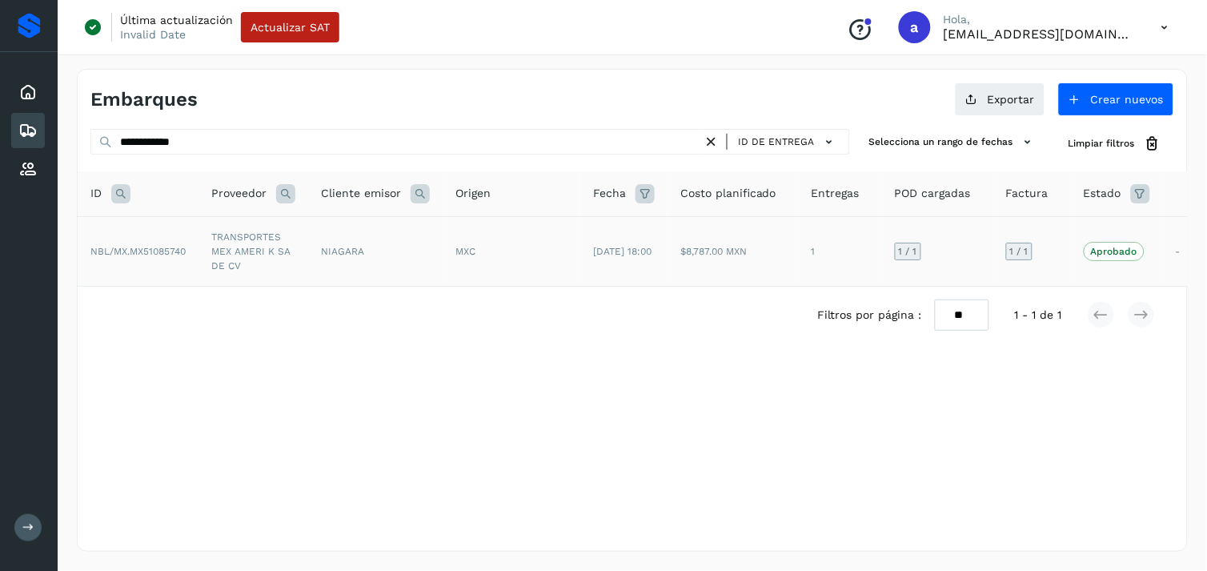
click at [202, 264] on td "TRANSPORTES MEX AMERI K SA DE CV" at bounding box center [254, 251] width 110 height 70
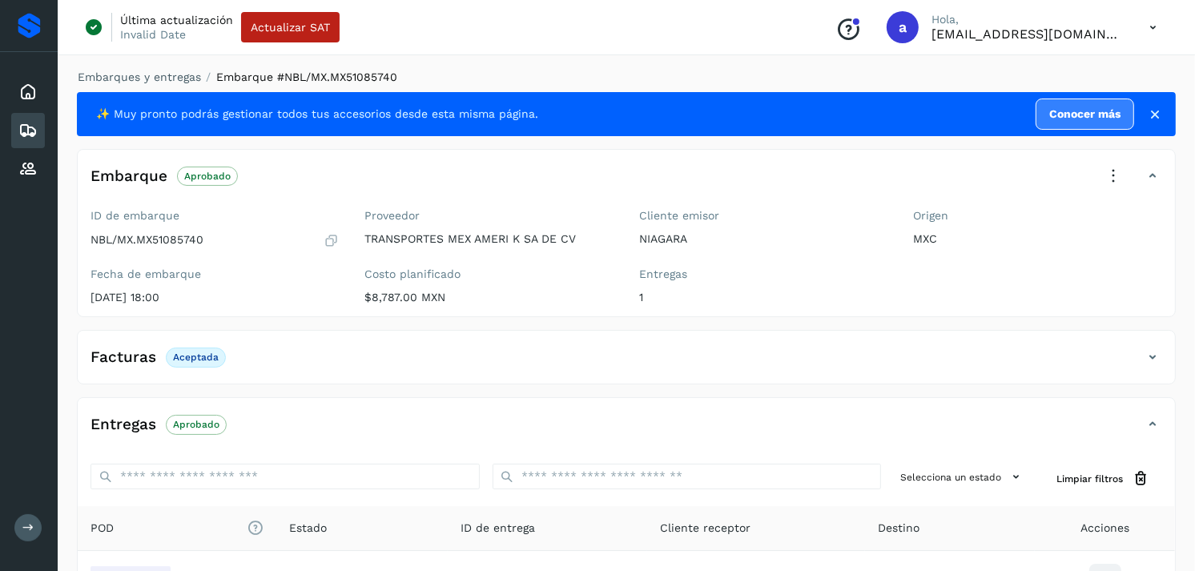
scroll to position [195, 0]
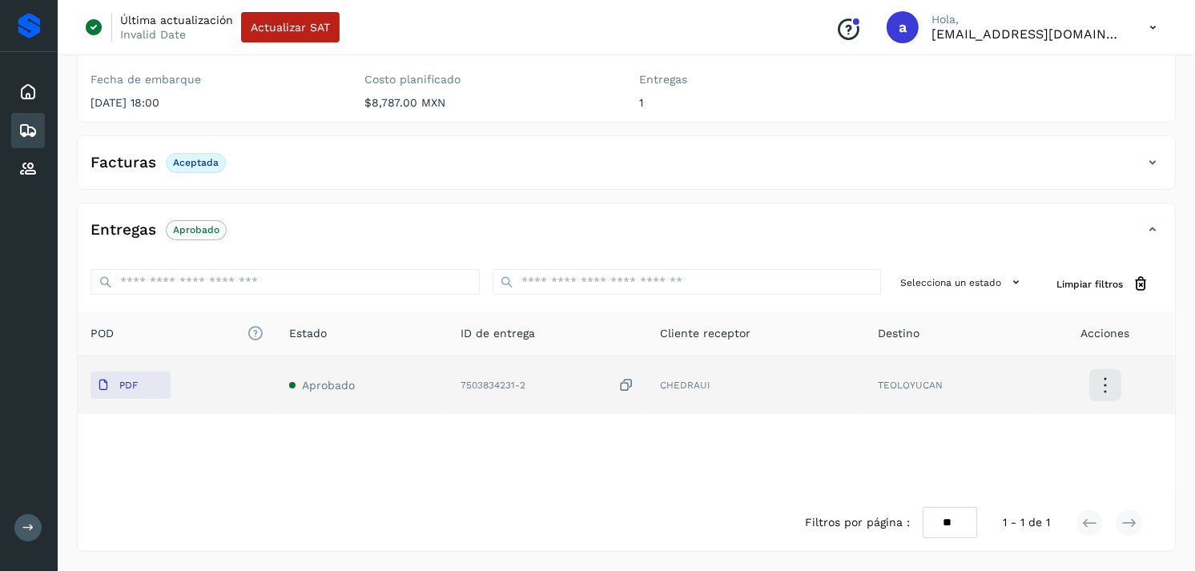
click at [499, 390] on div "7503834231-2" at bounding box center [547, 385] width 175 height 17
click at [102, 380] on icon at bounding box center [103, 385] width 13 height 13
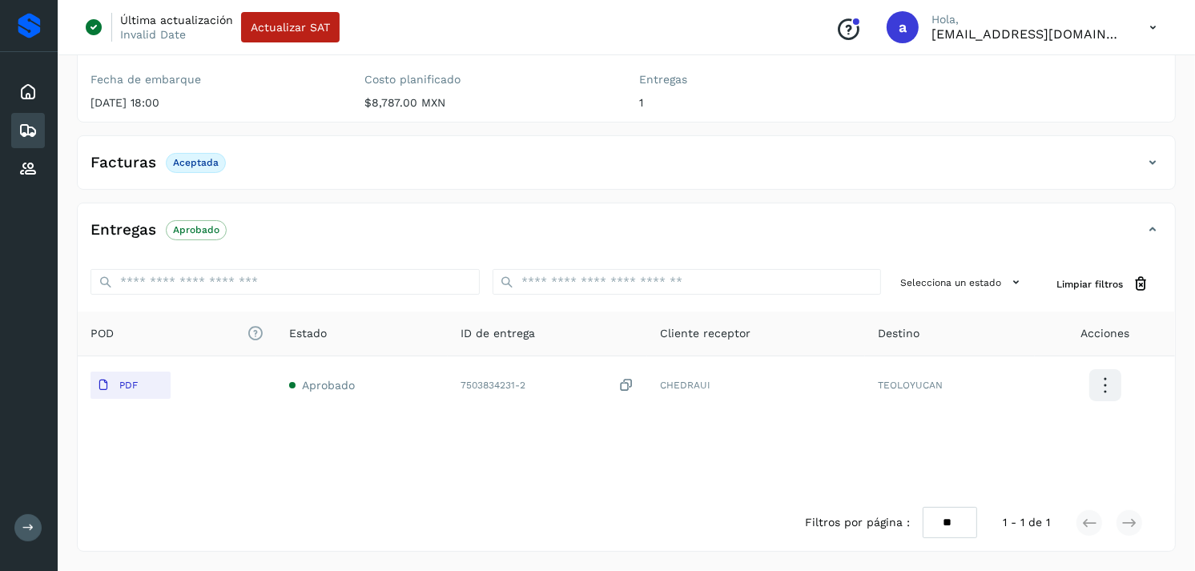
click at [32, 136] on icon at bounding box center [27, 130] width 19 height 19
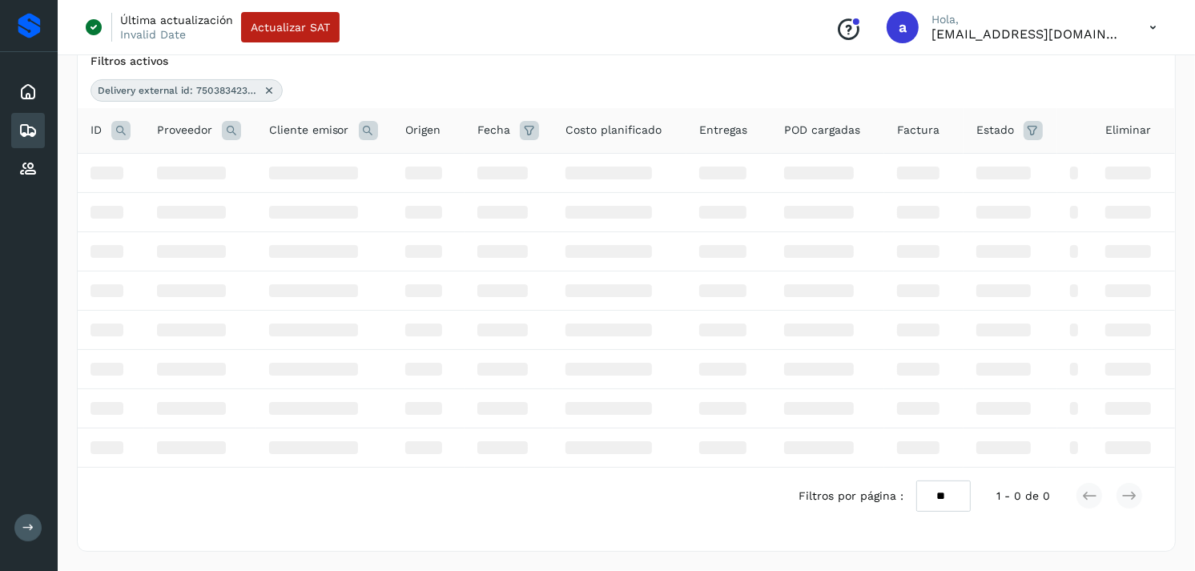
click at [270, 91] on icon at bounding box center [269, 90] width 13 height 13
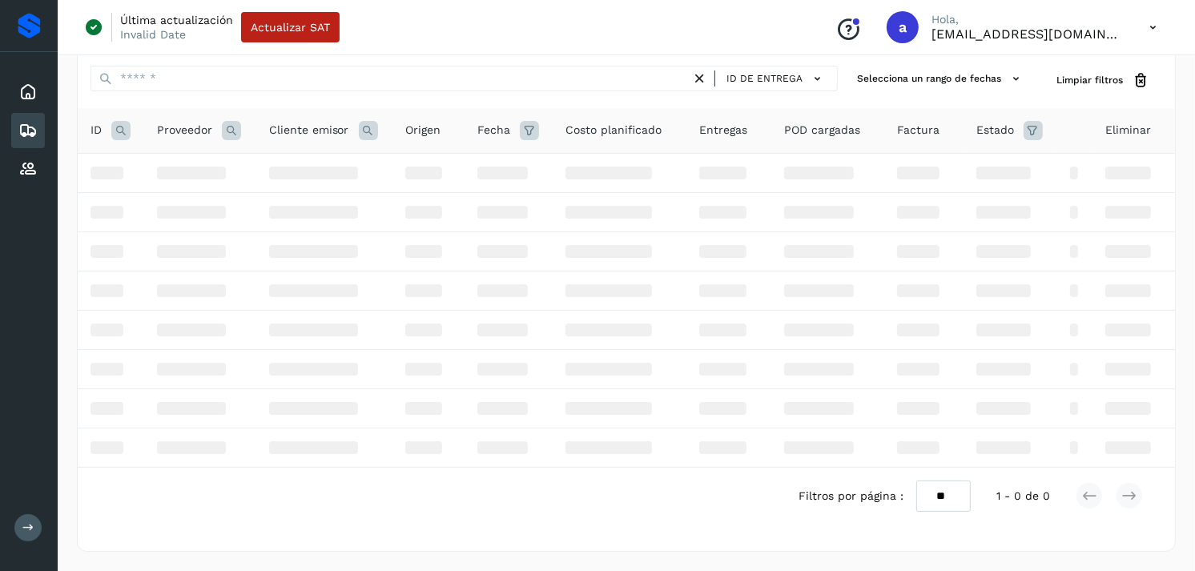
scroll to position [64, 0]
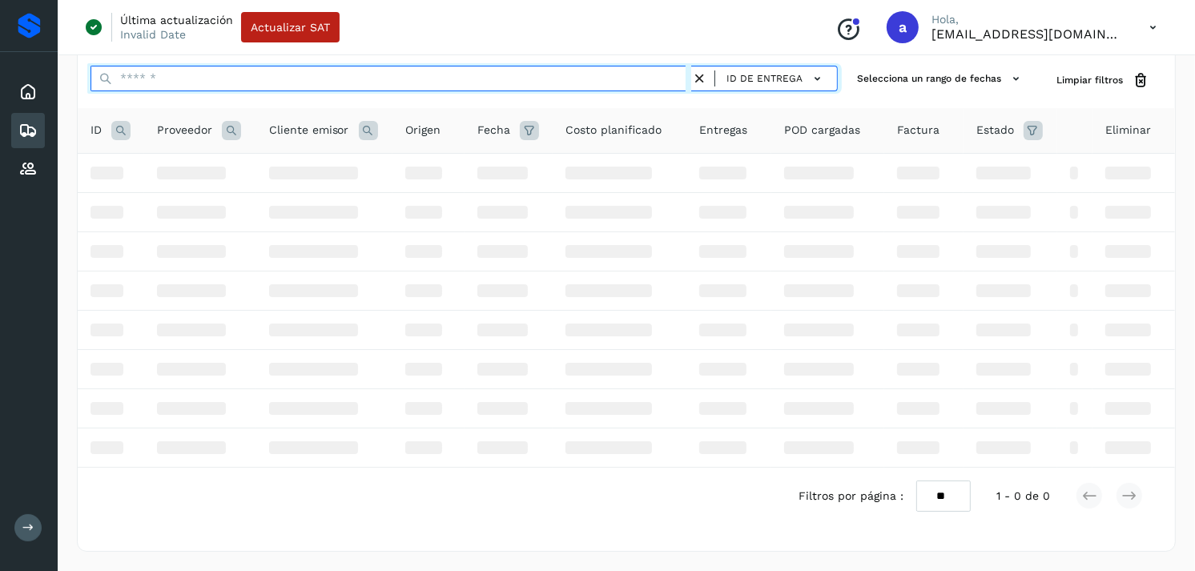
click at [302, 82] on input "text" at bounding box center [390, 79] width 601 height 26
paste input "**********"
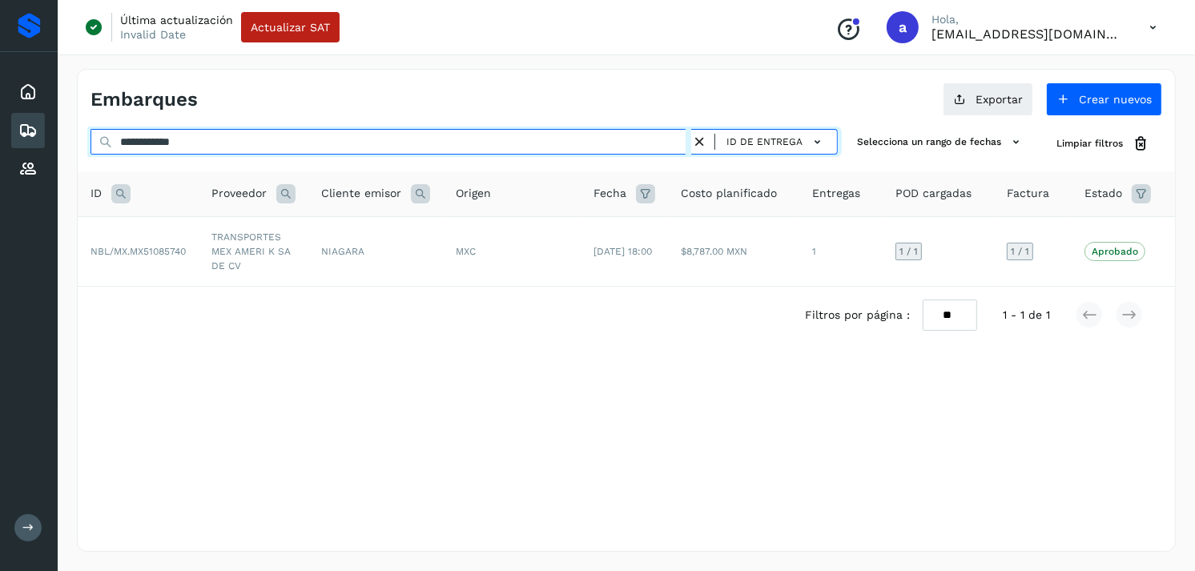
scroll to position [0, 0]
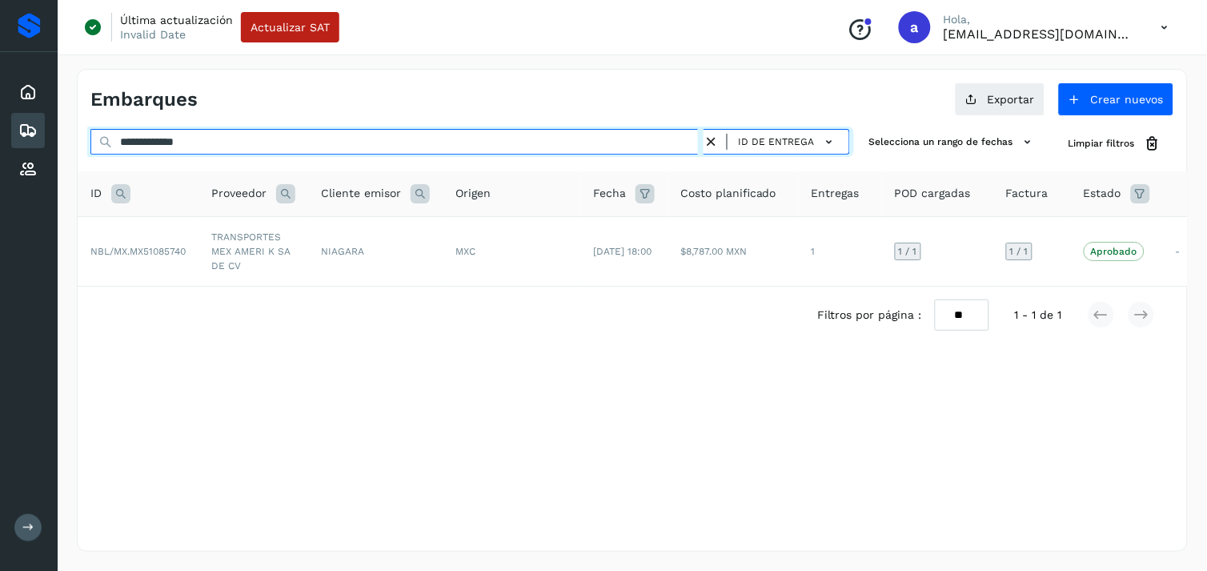
type input "**********"
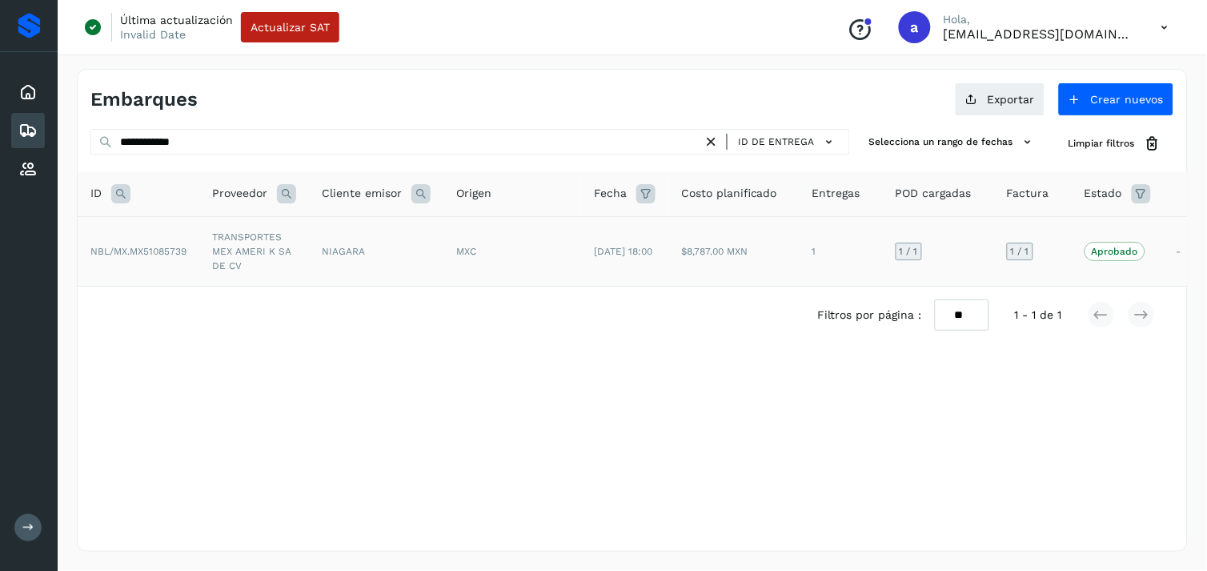
click at [507, 258] on div "MXC" at bounding box center [512, 251] width 112 height 14
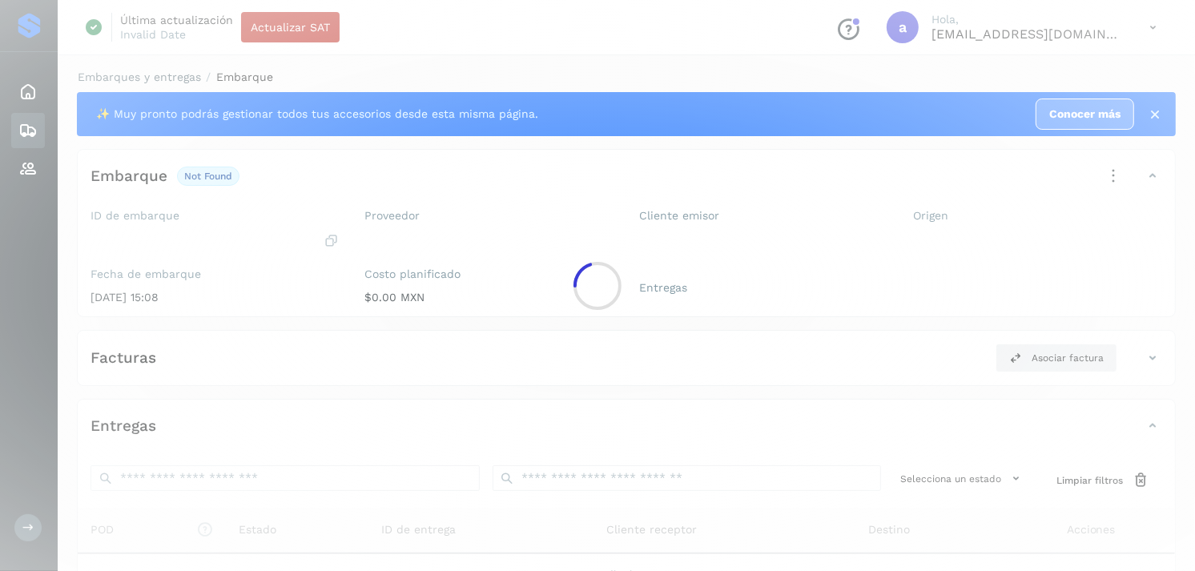
click at [507, 258] on div at bounding box center [597, 285] width 1195 height 571
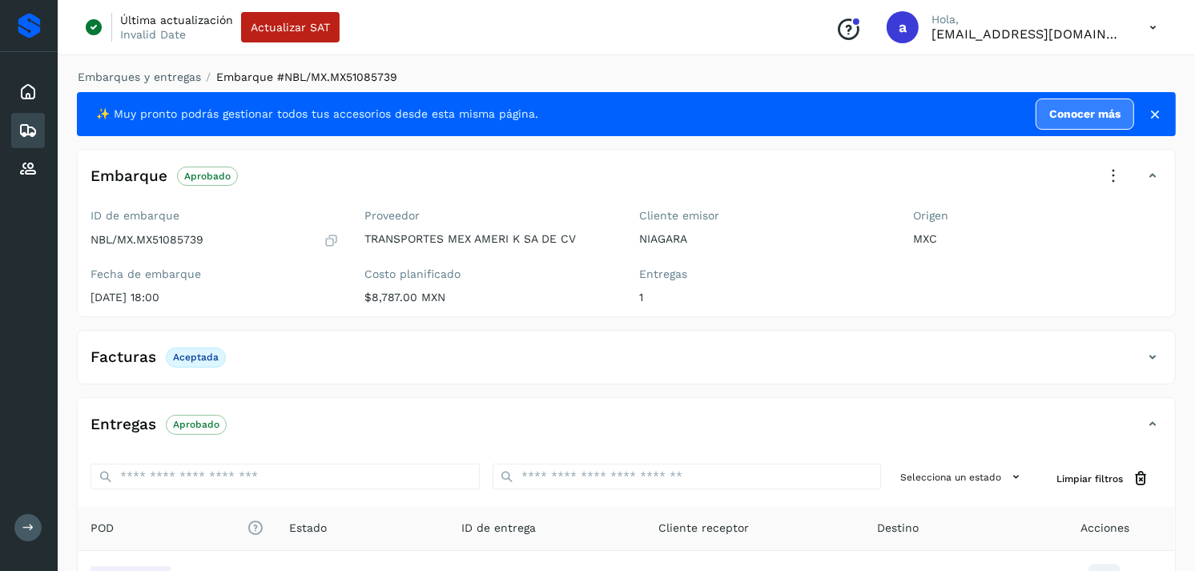
scroll to position [195, 0]
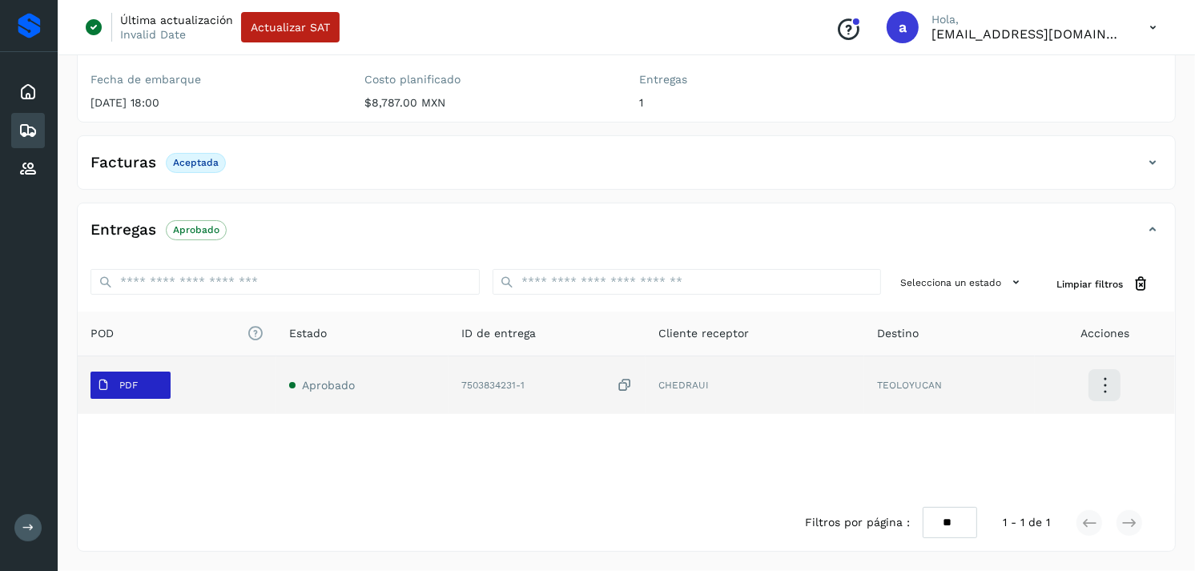
click at [123, 383] on p "PDF" at bounding box center [128, 385] width 18 height 11
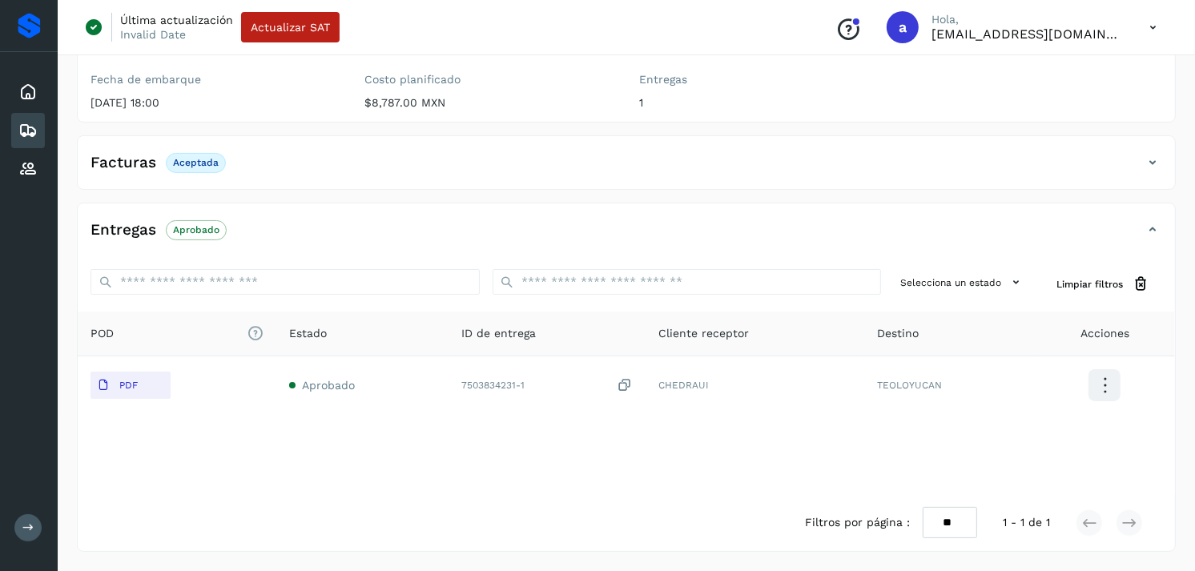
click at [22, 143] on div "Embarques" at bounding box center [28, 130] width 34 height 35
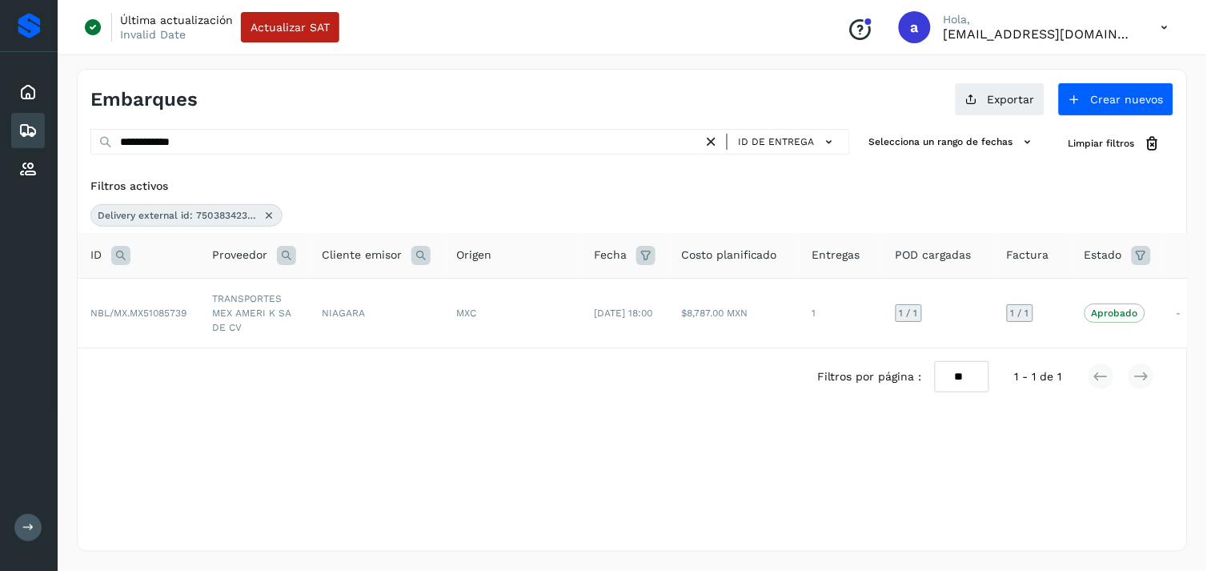
click at [268, 216] on icon at bounding box center [269, 215] width 13 height 13
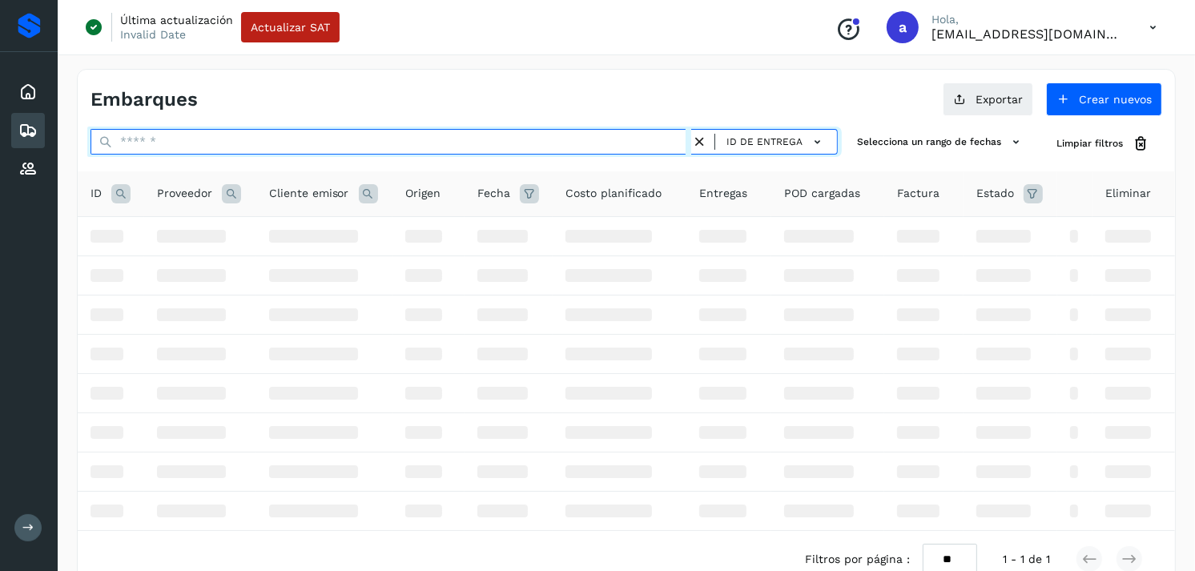
click at [319, 131] on input "text" at bounding box center [390, 142] width 601 height 26
paste input "**********"
type input "**********"
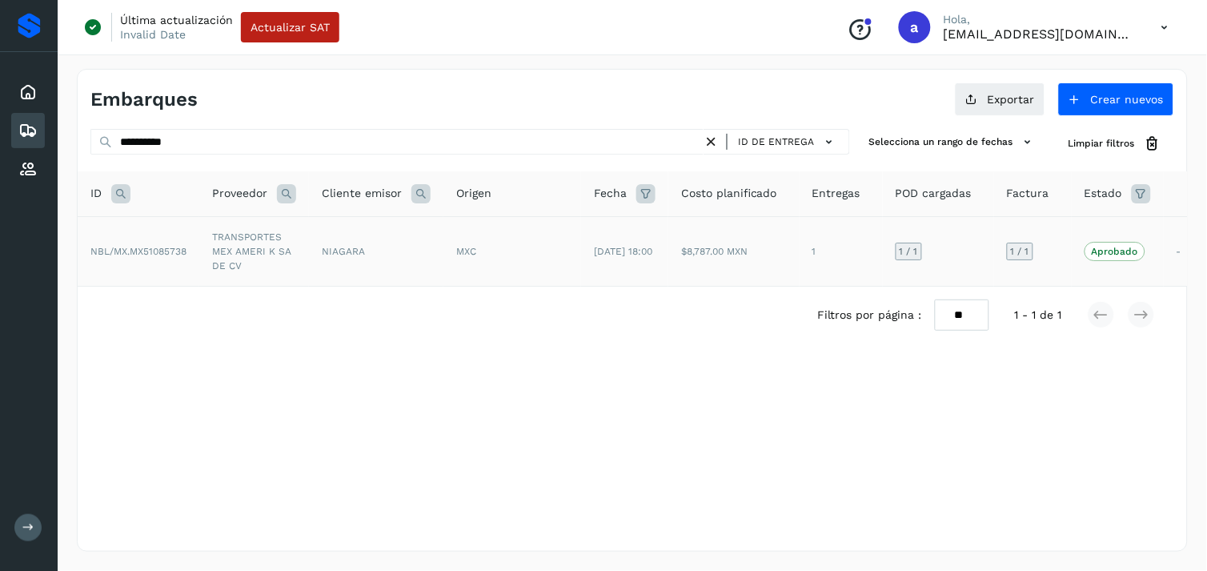
click at [583, 258] on td "[DATE] 18:00" at bounding box center [624, 251] width 87 height 70
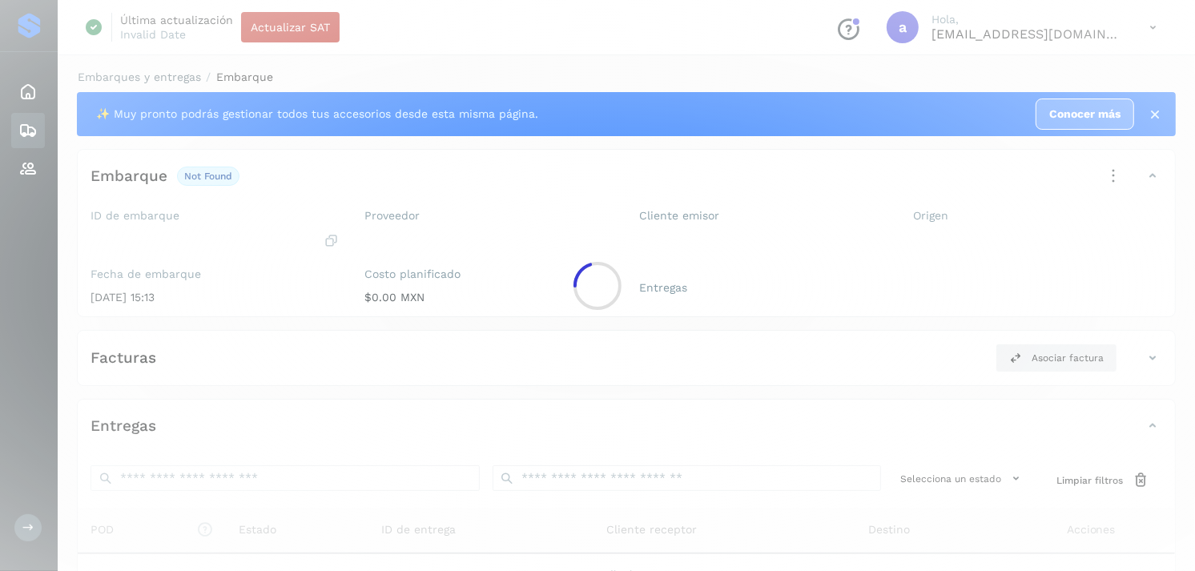
click at [583, 258] on div at bounding box center [597, 285] width 1195 height 571
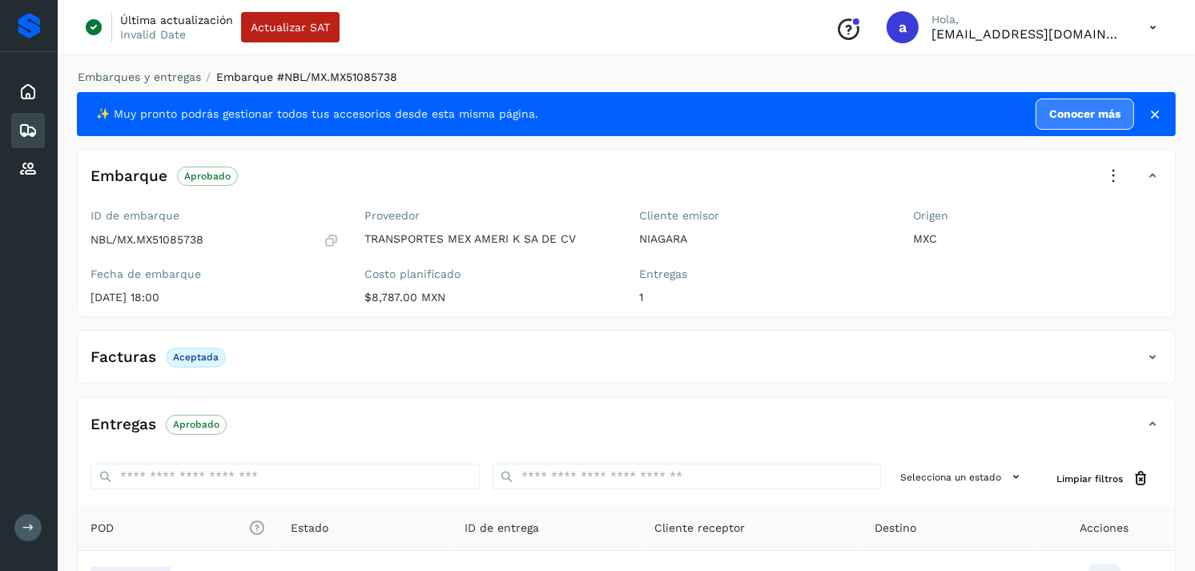
scroll to position [195, 0]
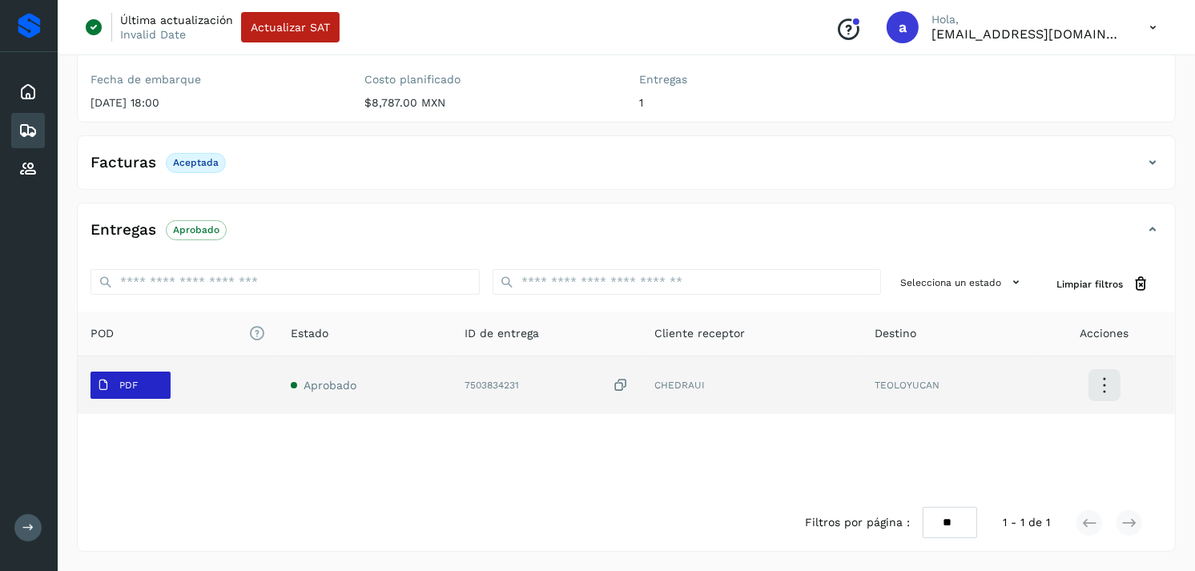
click at [142, 383] on span "PDF" at bounding box center [117, 385] width 54 height 26
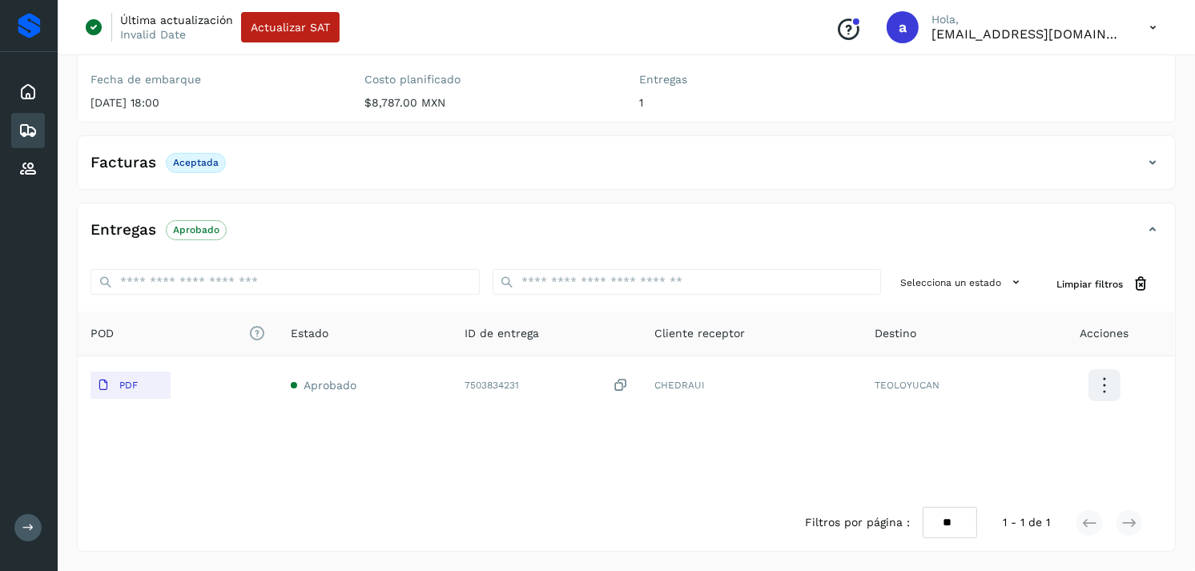
click at [30, 127] on icon at bounding box center [27, 130] width 19 height 19
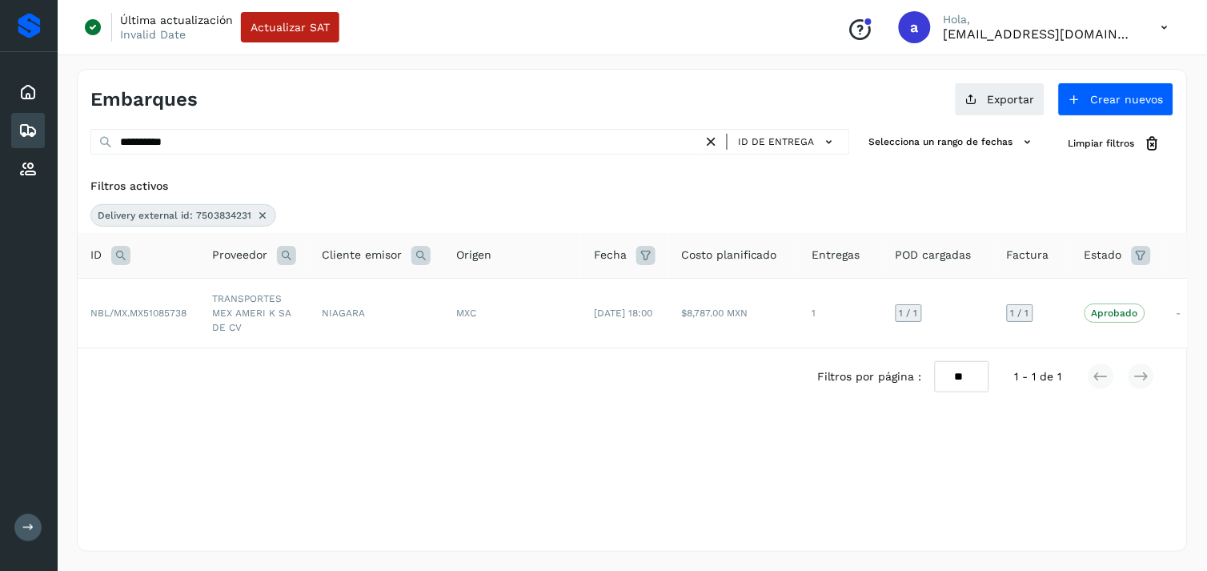
click at [266, 214] on icon at bounding box center [262, 215] width 13 height 13
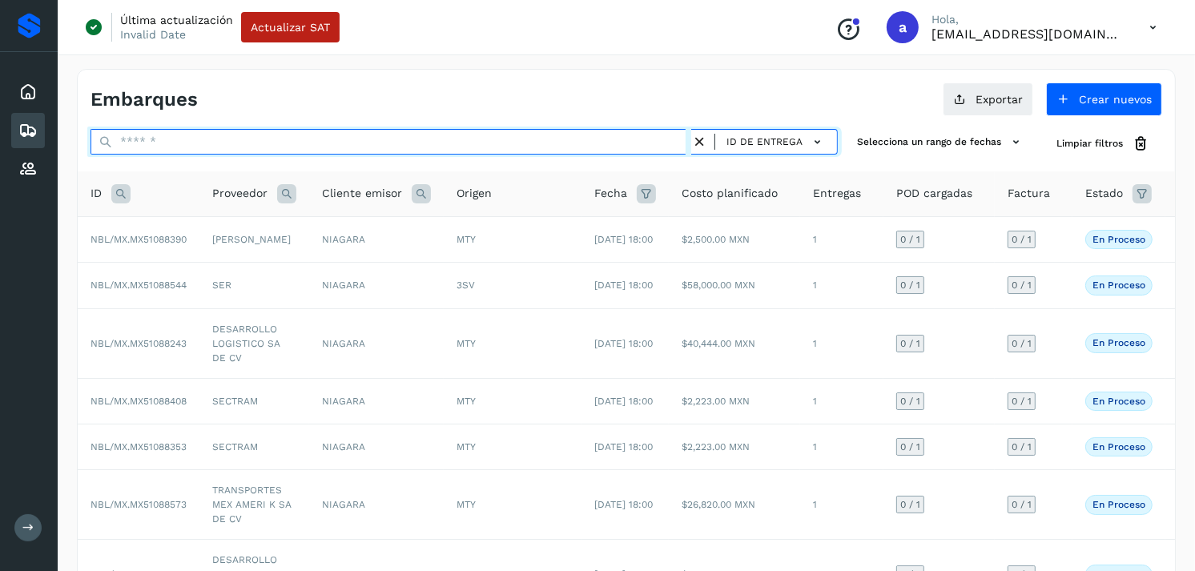
click at [258, 144] on input "text" at bounding box center [390, 142] width 601 height 26
paste input "**********"
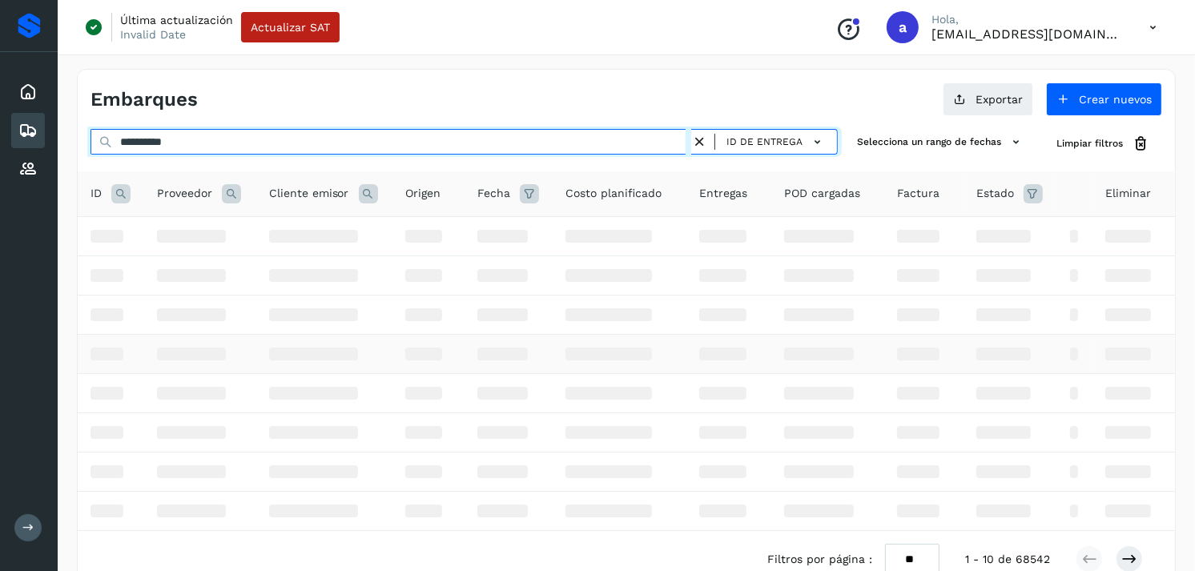
type input "**********"
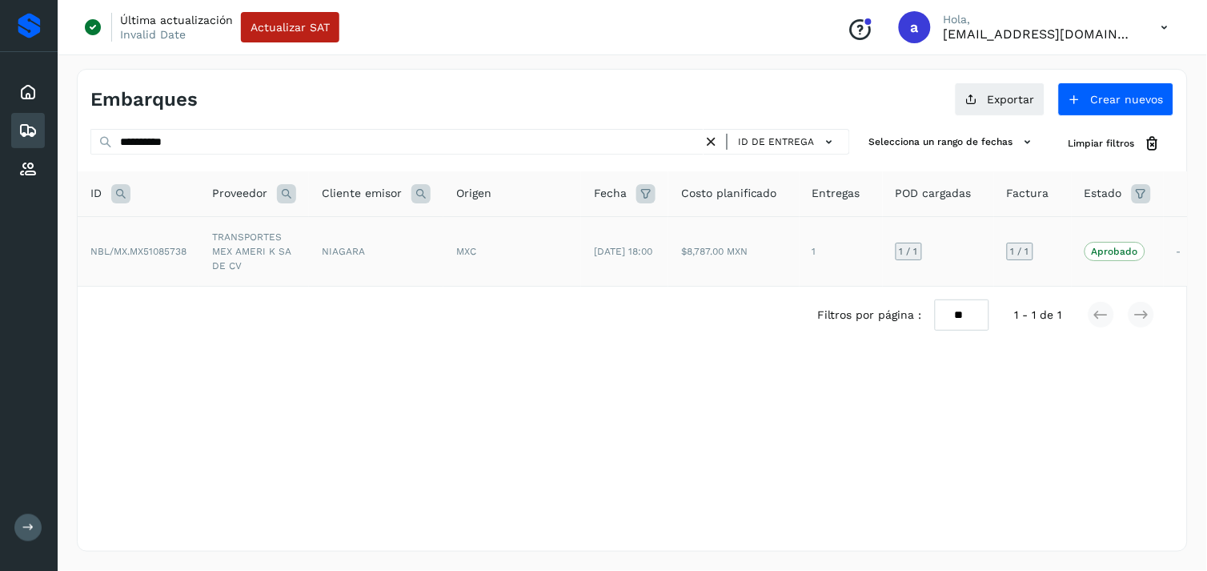
drag, startPoint x: 557, startPoint y: 243, endPoint x: 575, endPoint y: 258, distance: 22.8
click at [575, 258] on td "MXC" at bounding box center [513, 251] width 138 height 70
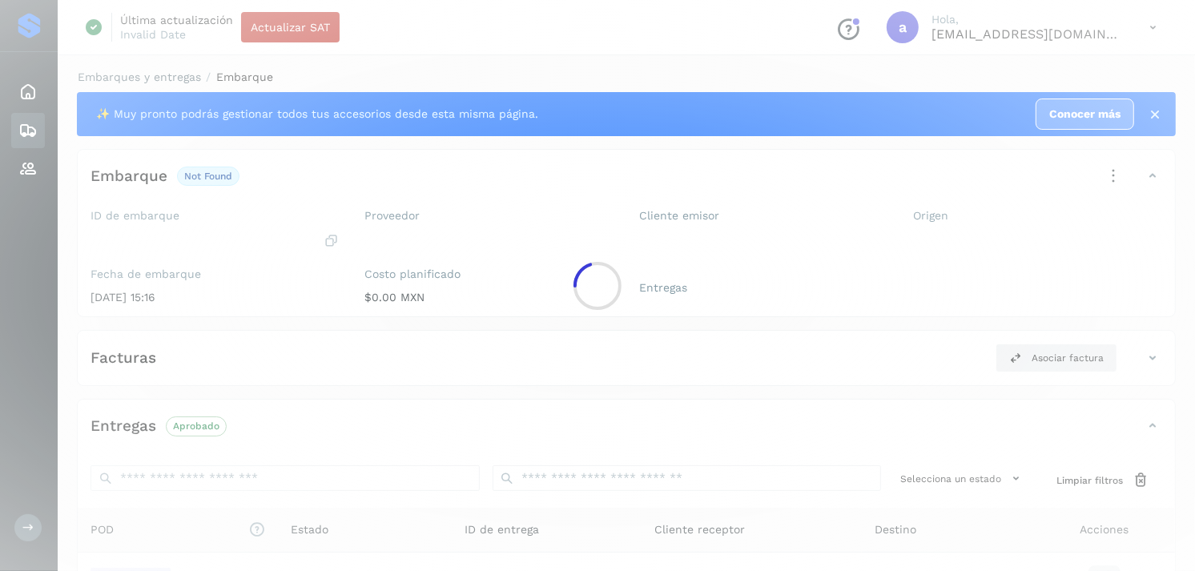
click at [575, 258] on div at bounding box center [597, 285] width 1195 height 571
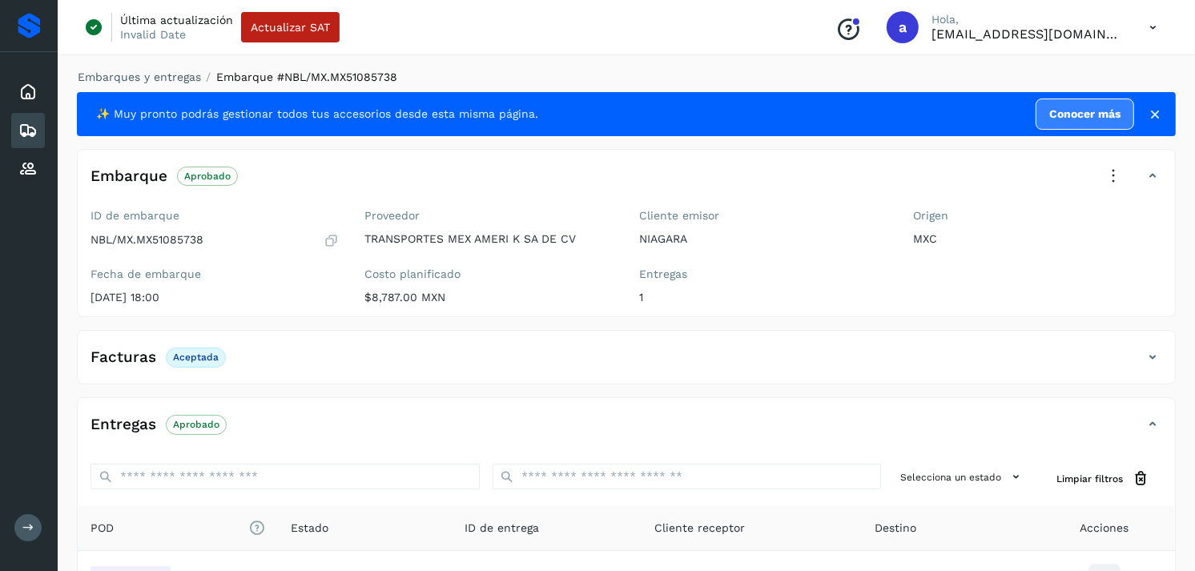
scroll to position [195, 0]
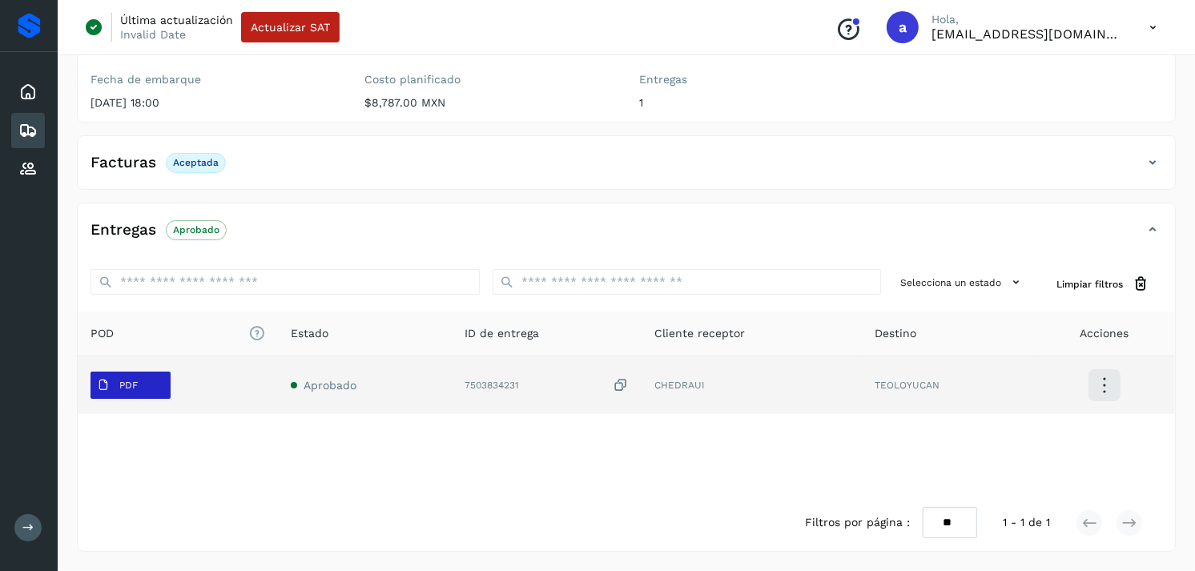
click at [119, 372] on button "PDF" at bounding box center [130, 385] width 80 height 27
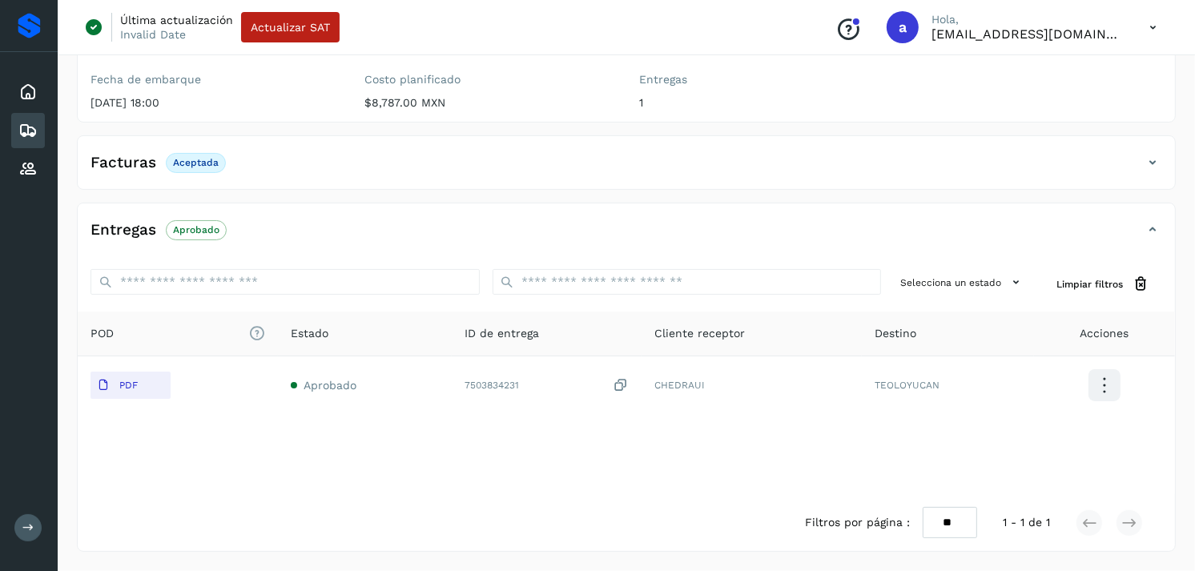
click at [29, 114] on div "Embarques" at bounding box center [28, 130] width 34 height 35
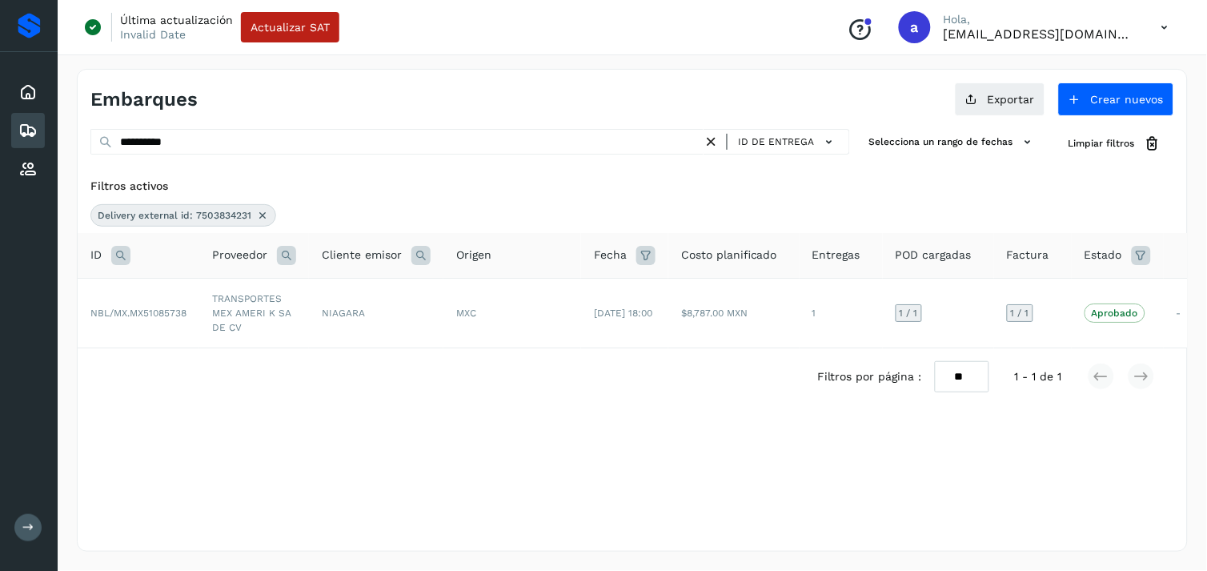
click at [256, 209] on icon at bounding box center [262, 215] width 13 height 13
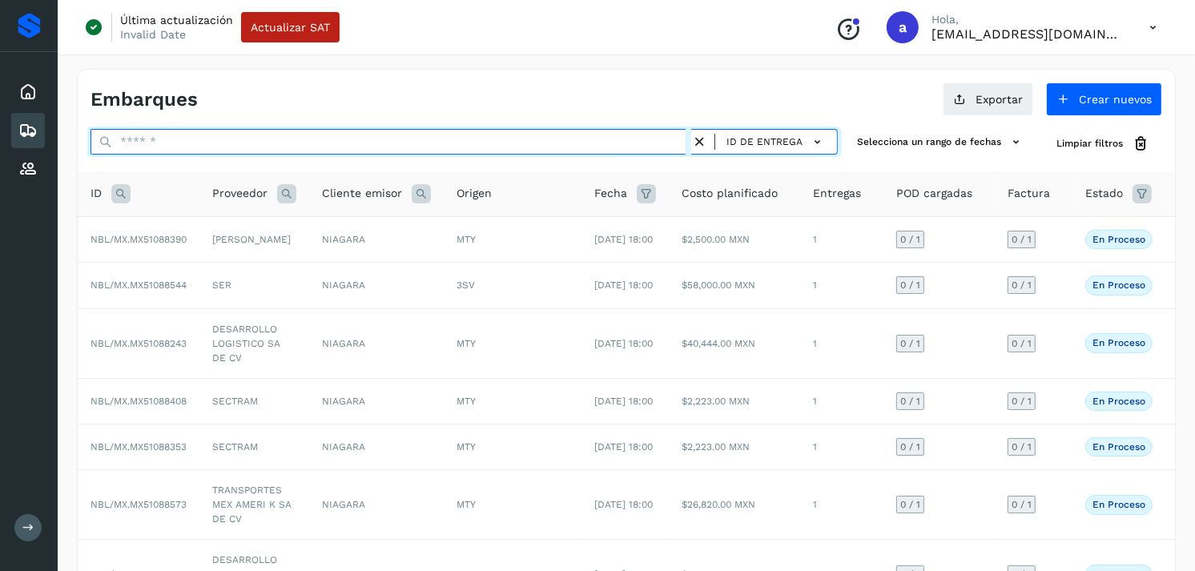
click at [289, 131] on input "text" at bounding box center [390, 142] width 601 height 26
paste input "**********"
type input "**********"
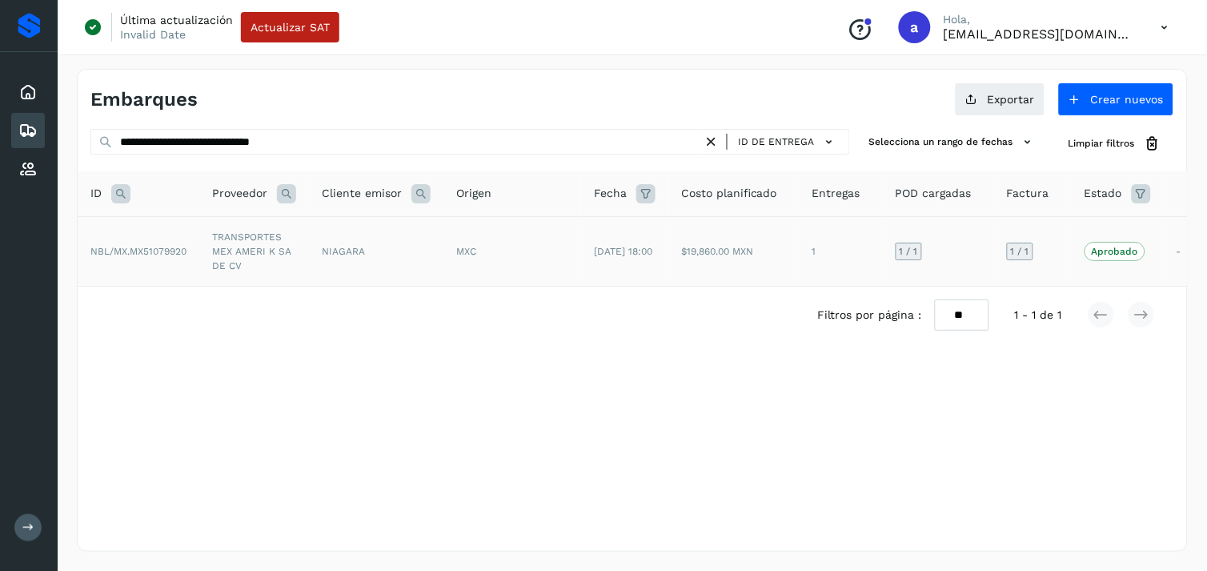
click at [386, 275] on td "NIAGARA" at bounding box center [376, 251] width 135 height 70
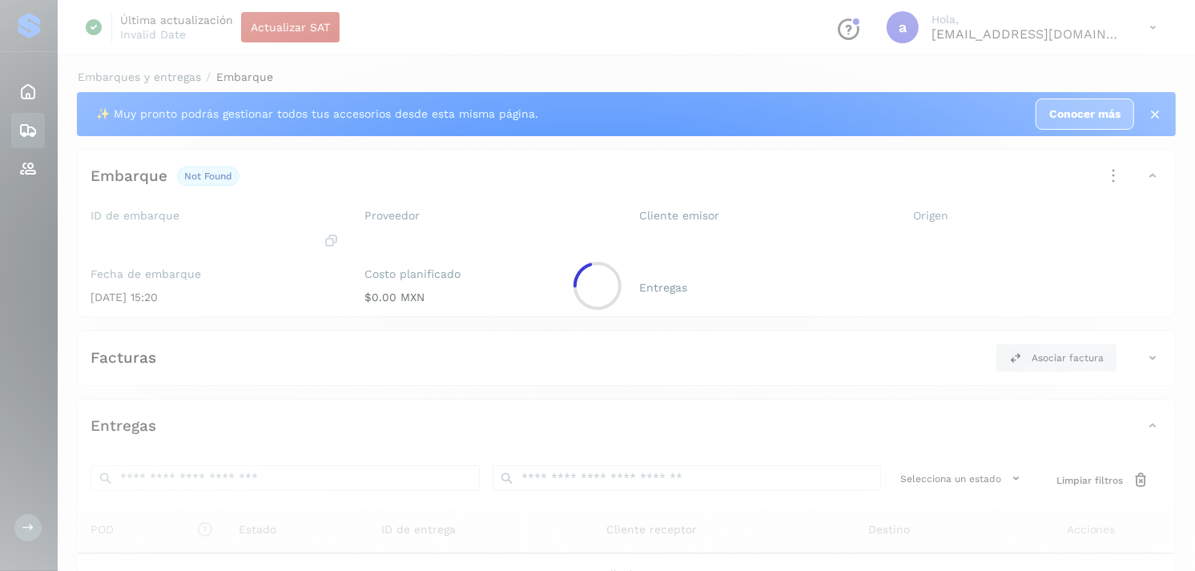
click at [386, 275] on div at bounding box center [597, 285] width 1195 height 571
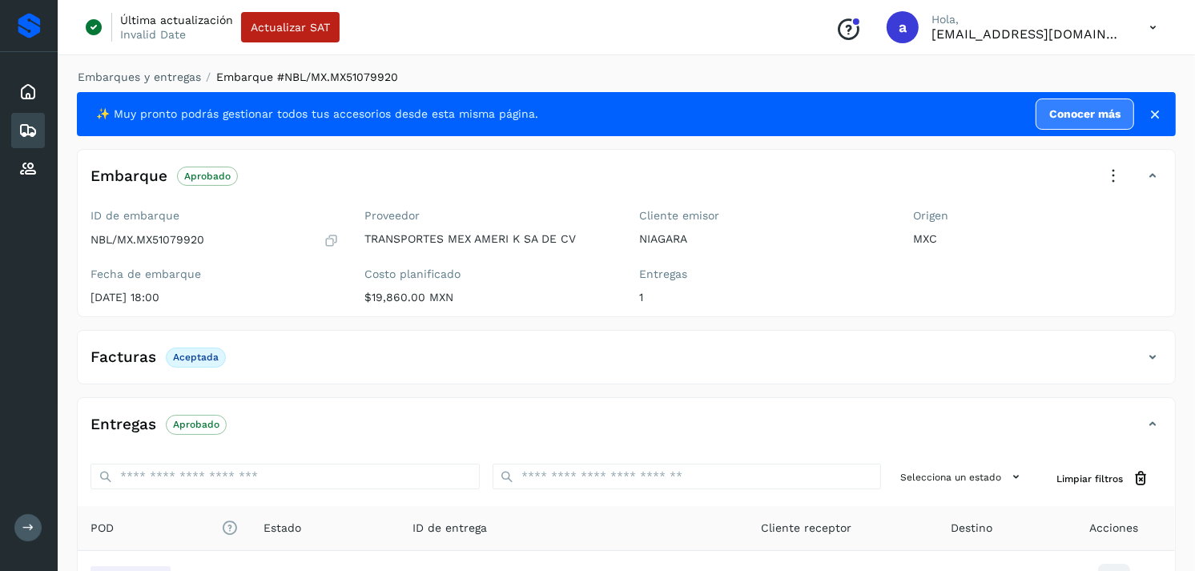
scroll to position [195, 0]
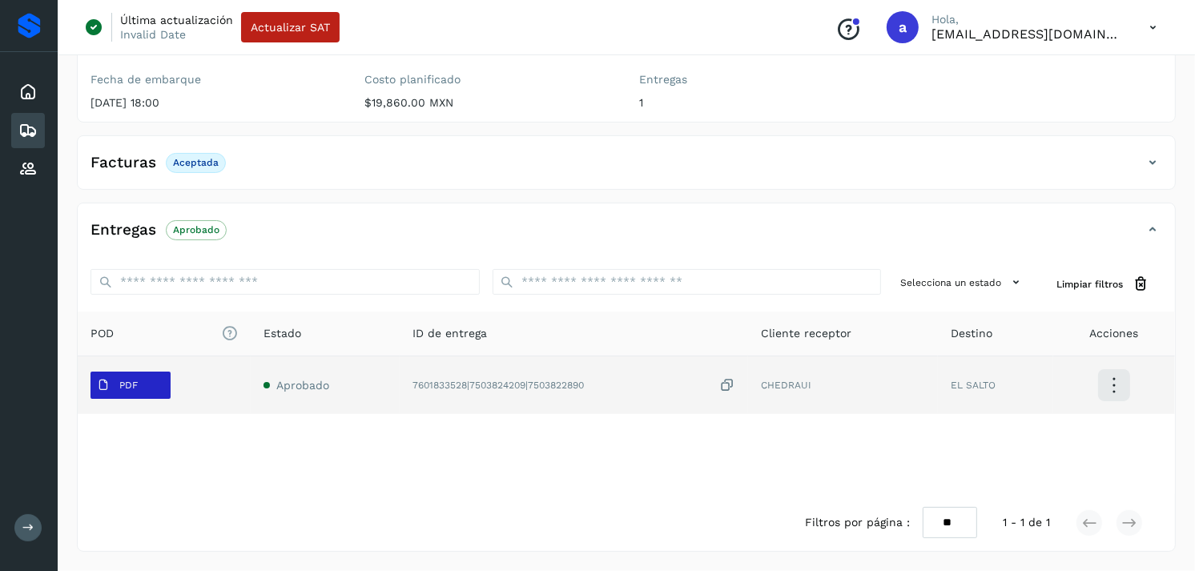
click at [151, 376] on button "PDF" at bounding box center [130, 385] width 80 height 27
